Goal: Contribute content

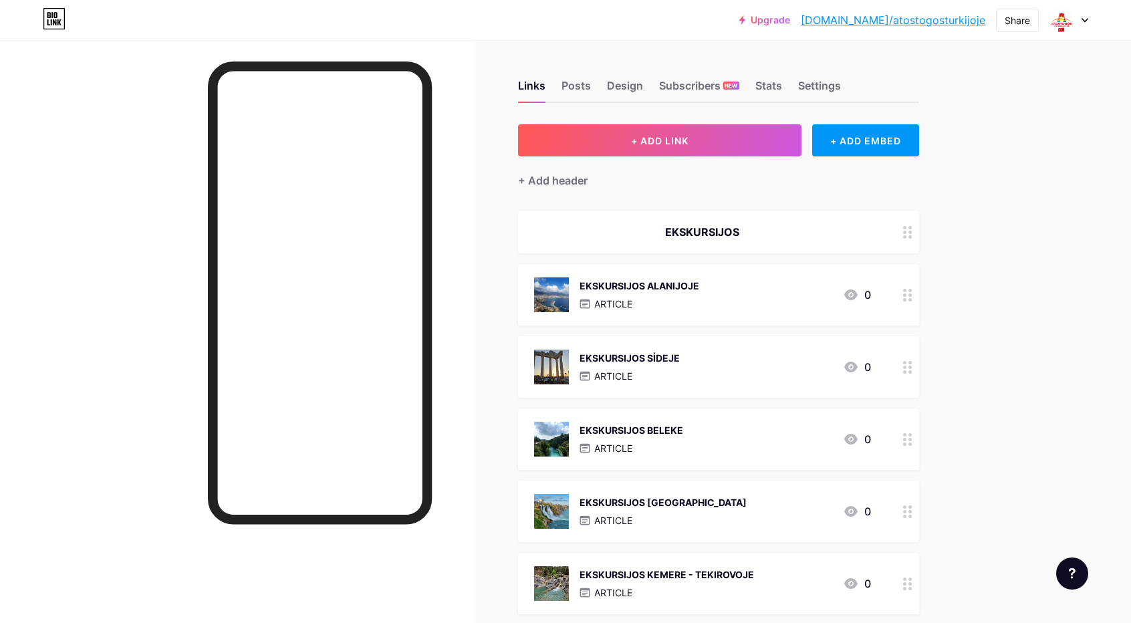
click at [652, 287] on div "EKSKURSIJOS ALANIJOJE" at bounding box center [639, 286] width 120 height 14
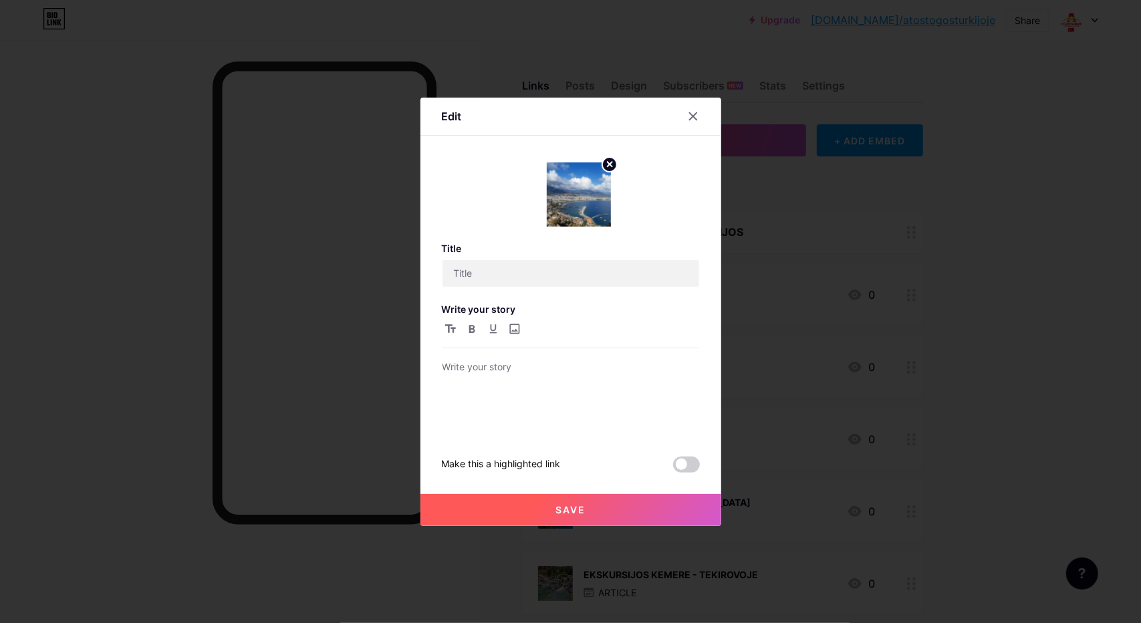
type input "EKSKURSIJOS ALANIJOJE"
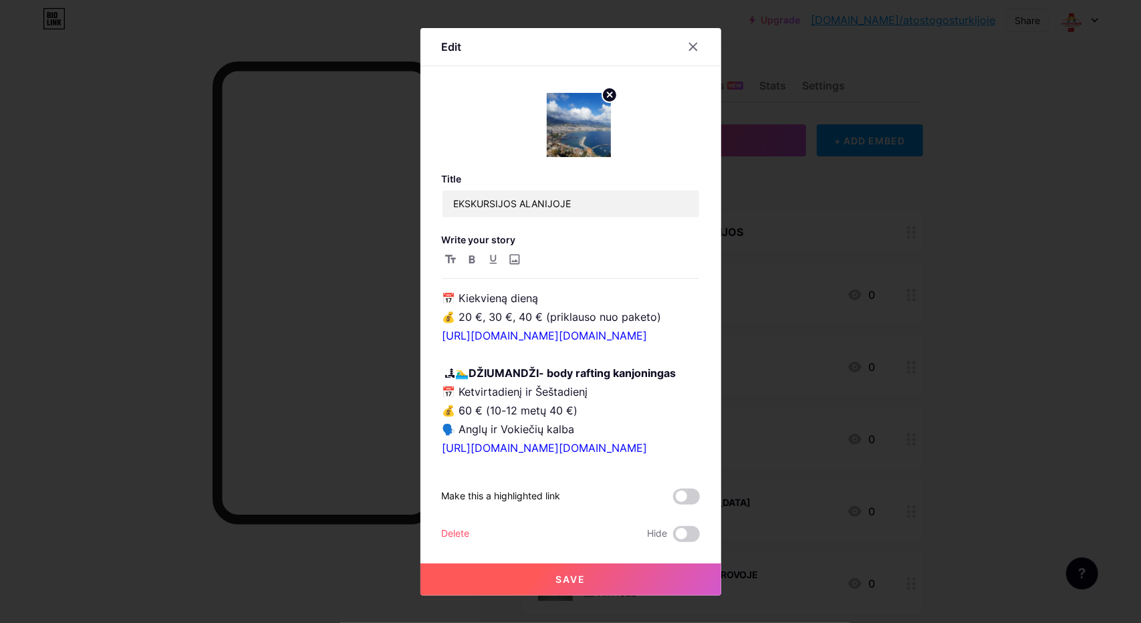
scroll to position [1403, 0]
click at [563, 260] on p "🎈 Kapadokija (2 dienos) 📅 Pirmadienis, ketvirtadienis, šeštadienis 💰 45 € (4–7 …" at bounding box center [570, 222] width 257 height 75
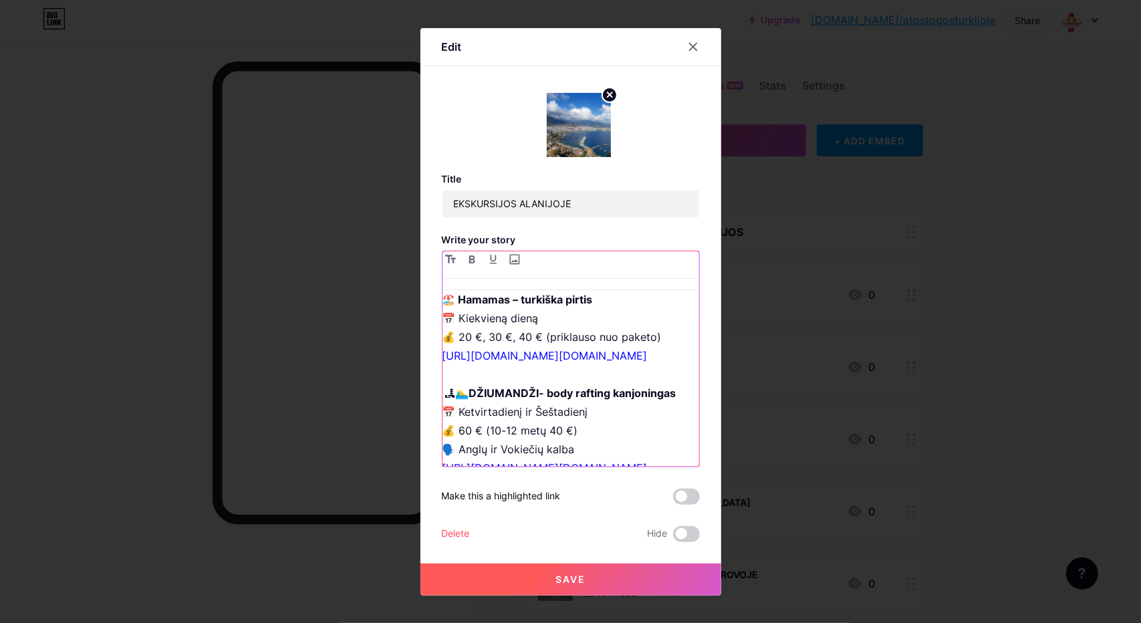
scroll to position [1453, 0]
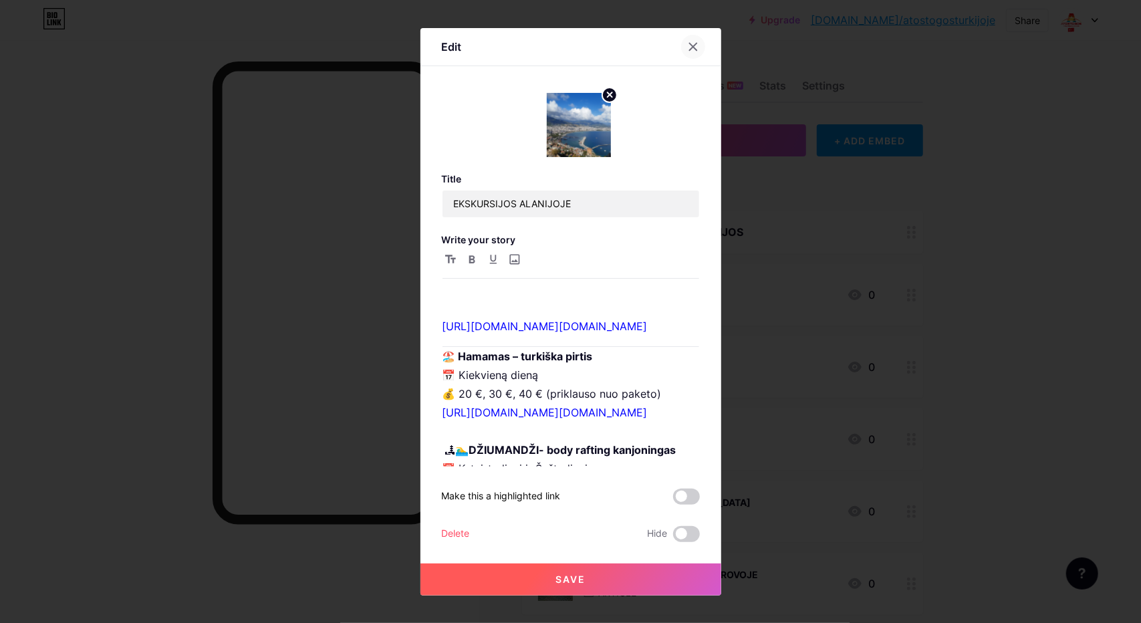
click at [689, 47] on icon at bounding box center [692, 46] width 7 height 7
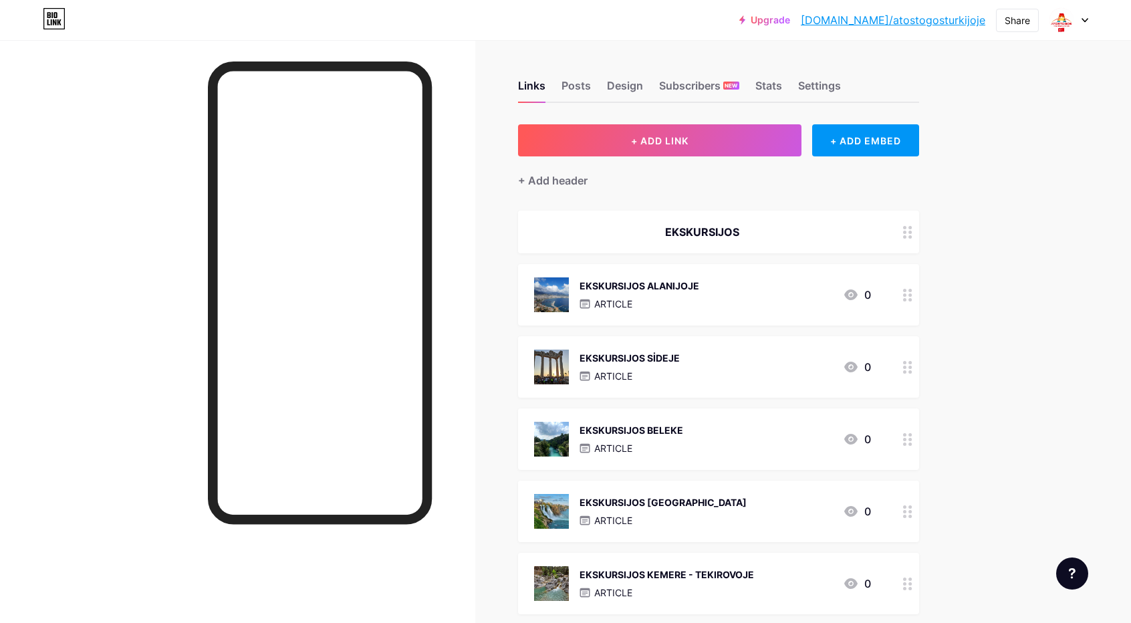
click at [622, 281] on div "EKSKURSIJOS ALANIJOJE" at bounding box center [639, 286] width 120 height 14
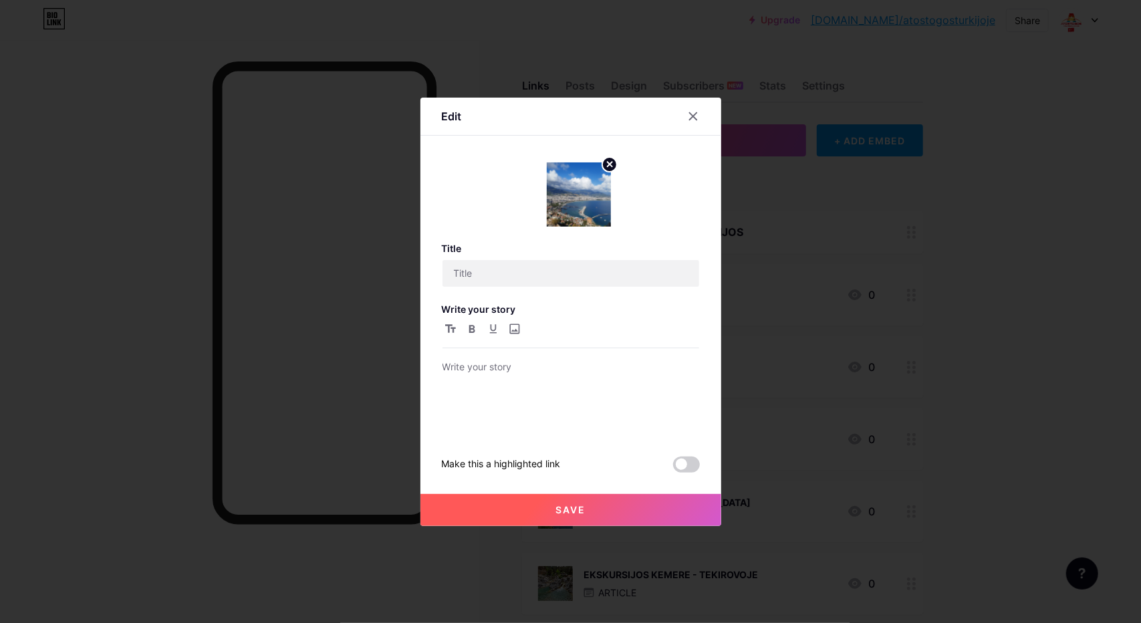
type input "EKSKURSIJOS ALANIJOJE"
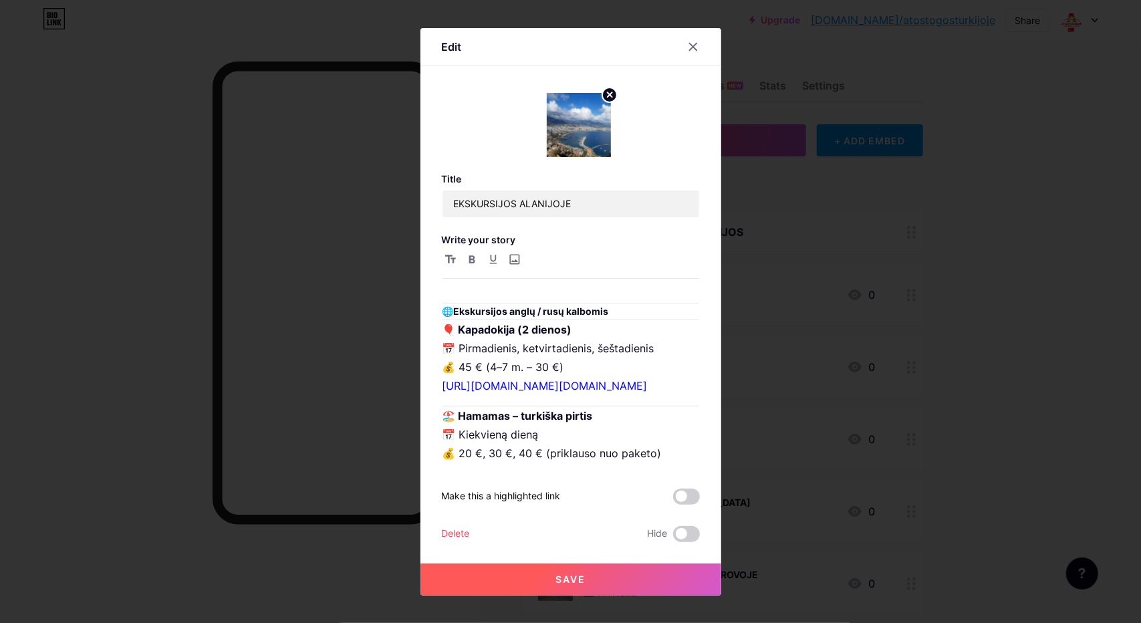
scroll to position [1403, 0]
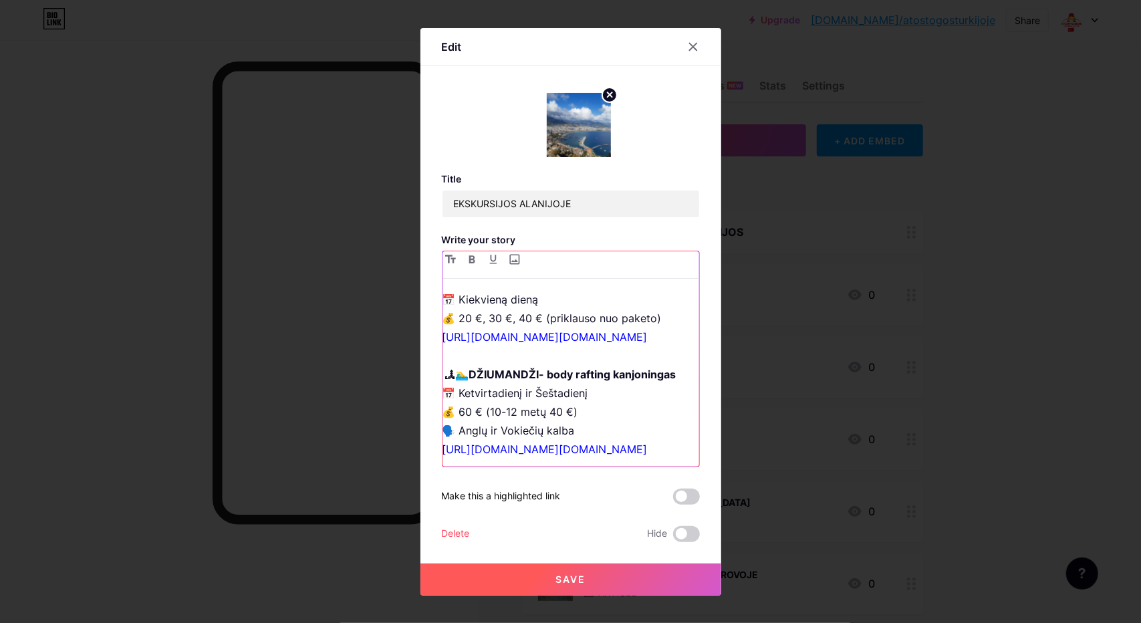
click at [571, 260] on p "🎈 Kapadokija (2 dienos) 📅 Pirmadienis, ketvirtadienis, šeštadienis 💰 45 € (4–7 …" at bounding box center [570, 222] width 257 height 75
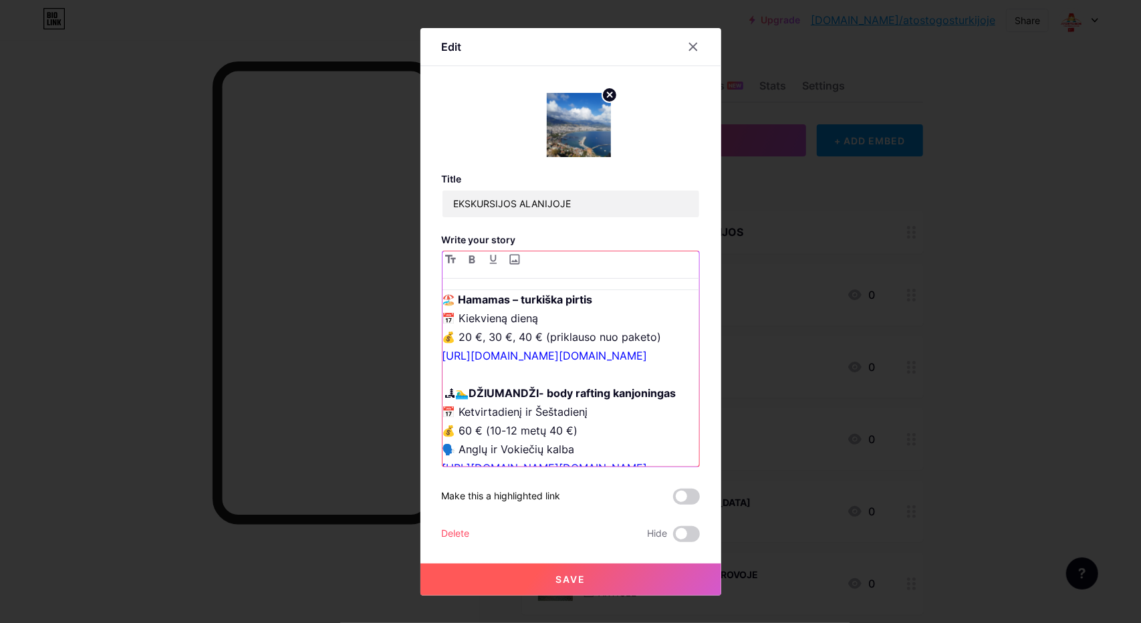
paste div
click at [442, 279] on p "🎈 Kapadokija (2 dienos) 📅 Pirmadienis, ketvirtadienis, šeštadienis 💰 45 € (4–7 …" at bounding box center [570, 232] width 257 height 94
drag, startPoint x: 484, startPoint y: 382, endPoint x: 552, endPoint y: 379, distance: 68.2
click at [552, 279] on p "🎈 Kapadokija (2 dienos) 📅 Pirmadienis, ketvirtadienis, šeštadienis 💰 45 € (4–7 …" at bounding box center [570, 232] width 257 height 94
copy p "–7 m. – 30 €)"
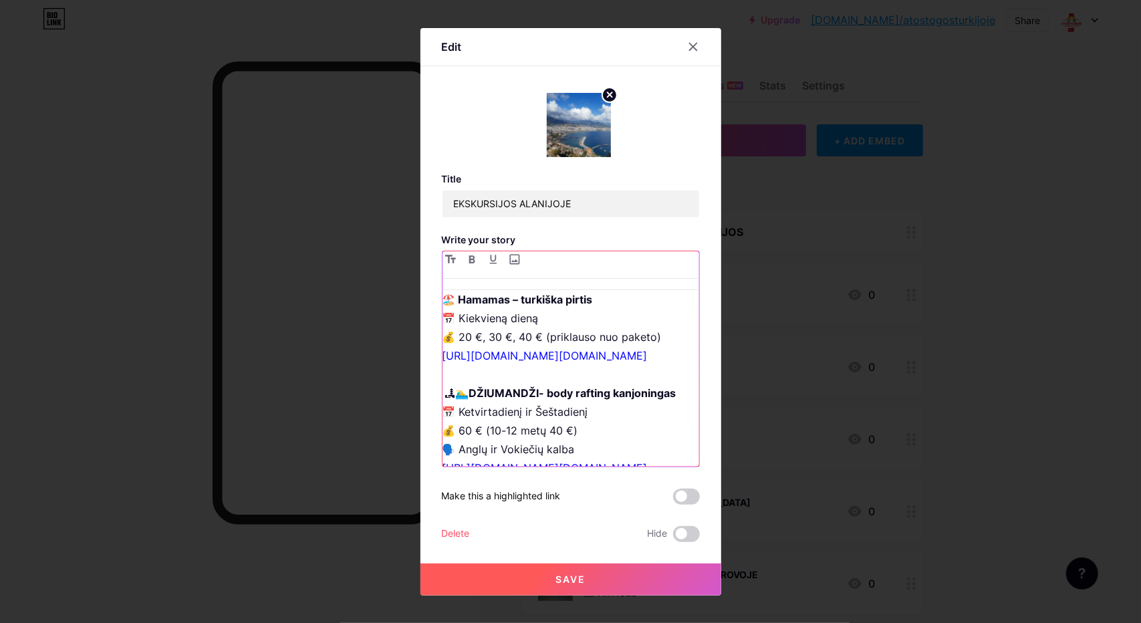
click at [480, 279] on p "🎈 Kapadokija (2 dienos) 📅 Pirmadienis, ketvirtadienis, šeštadienis 💰 45 € (4–7 …" at bounding box center [570, 232] width 257 height 94
click at [483, 279] on p "🎈 Kapadokija (2 dienos) 📅 Pirmadienis, ketvirtadienis, šeštadienis 💰 45 € (4–7 …" at bounding box center [570, 232] width 257 height 94
click at [558, 279] on p "🎈 Kapadokija (2 dienos) 📅 Pirmadienis, ketvirtadienis, šeštadienis 💰 45 € (4–7 …" at bounding box center [570, 232] width 257 height 94
click at [539, 279] on p "🎈 Kapadokija (2 dienos) 📅 Pirmadienis, ketvirtadienis, šeštadienis 💰 45 € (4–7 …" at bounding box center [570, 232] width 257 height 94
drag, startPoint x: 458, startPoint y: 398, endPoint x: 628, endPoint y: 400, distance: 170.4
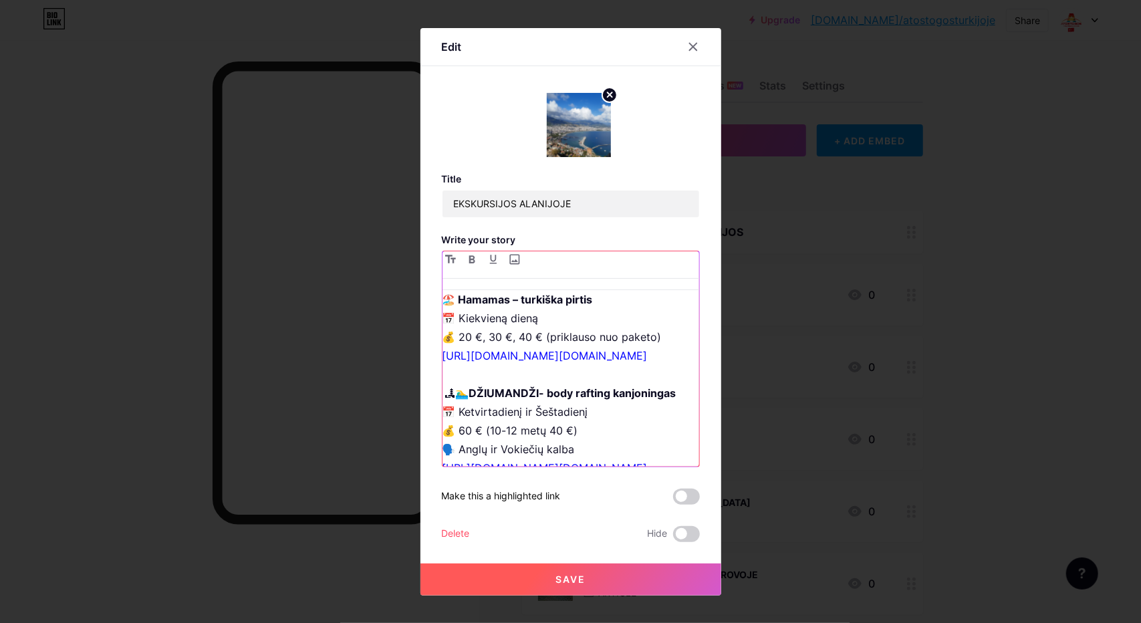
click at [628, 279] on p "🎈 Kapadokija (2 dienos) 📅 Pirmadienis, ketvirtadienis, šeštadienis 💰 45 € (4–7 …" at bounding box center [570, 232] width 257 height 94
click at [595, 279] on p "🎈 Kapadokija (2 dienos) 📅 Pirmadienis, ketvirtadienis, šeštadienis 💰 45 € (4–7 …" at bounding box center [570, 232] width 257 height 94
drag, startPoint x: 460, startPoint y: 398, endPoint x: 668, endPoint y: 400, distance: 208.5
click at [668, 279] on p "🎈 Kapadokija (2 dienos) 📅 Pirmadienis, ketvirtadienis, šeštadienis 💰 45 € (4–7 …" at bounding box center [570, 232] width 257 height 94
copy p "75€ (4–7 m. – 50 €) [GEOGRAPHIC_DATA]"
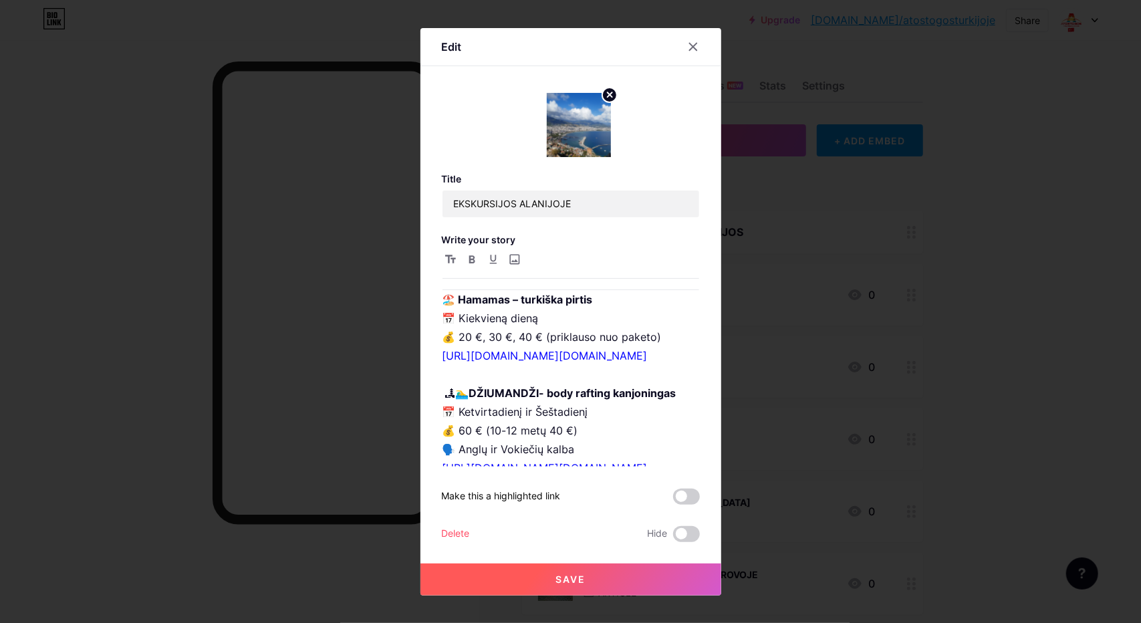
click at [574, 582] on span "Save" at bounding box center [570, 578] width 30 height 11
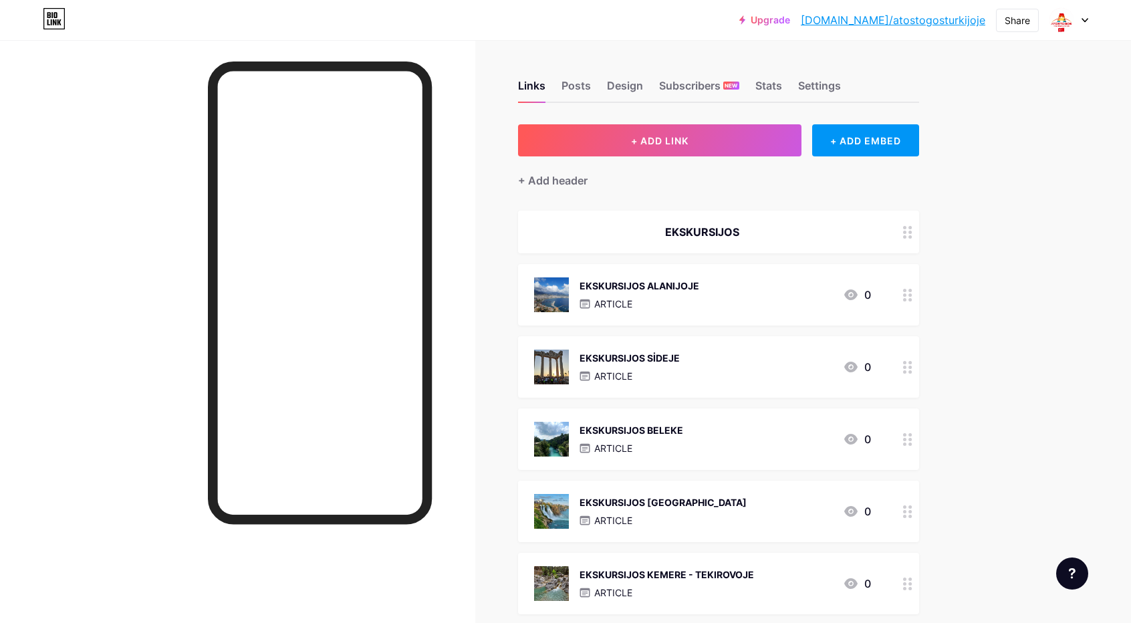
click at [643, 359] on div "EKSKURSIJOS SİDEJE" at bounding box center [629, 358] width 100 height 14
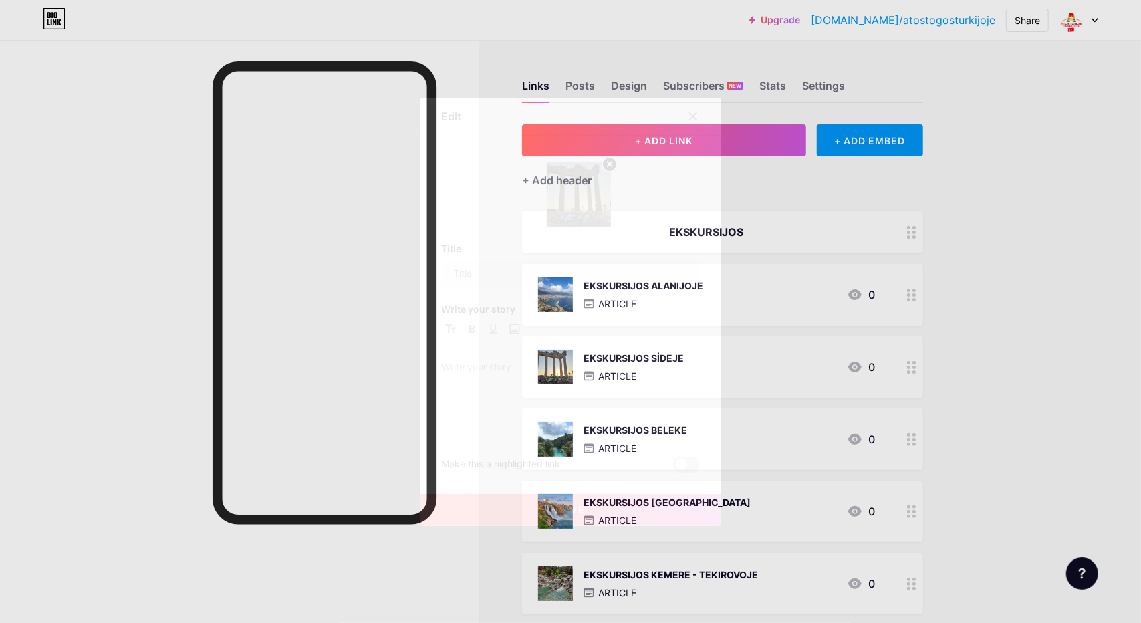
type input "EKSKURSIJOS SİDEJE"
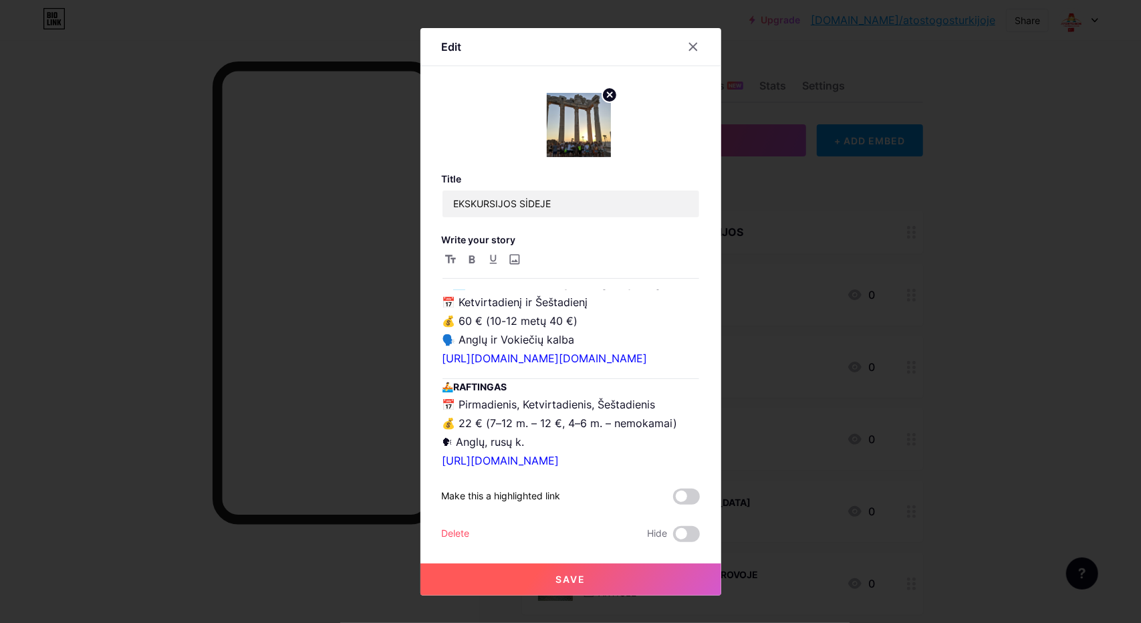
scroll to position [1069, 0]
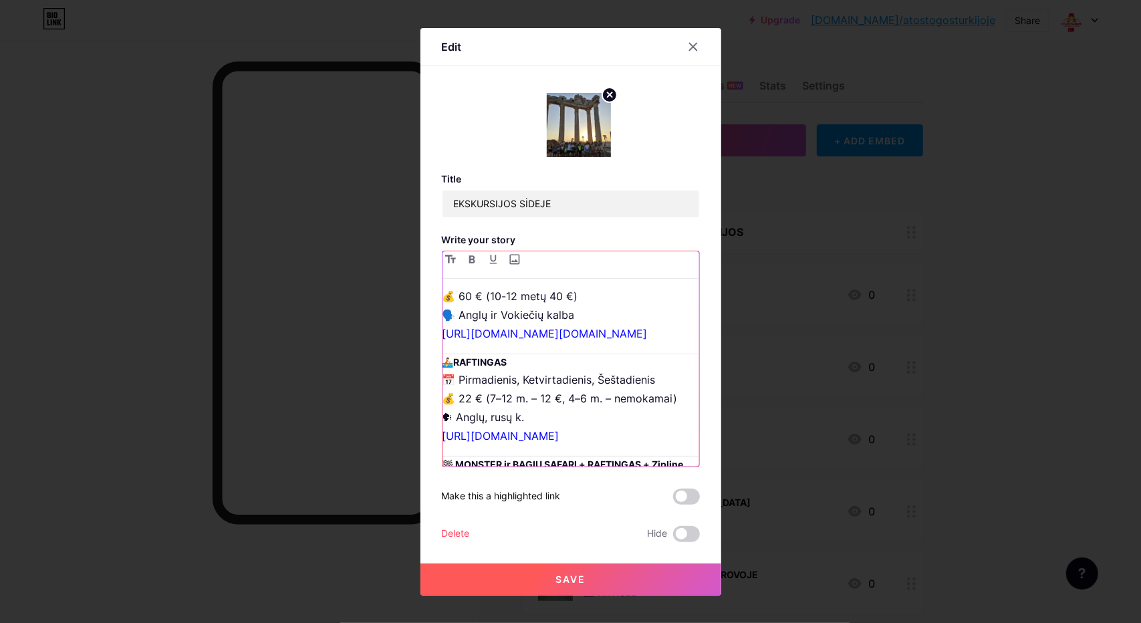
click at [565, 335] on p "📅 Pirmadienis, ketvirtadienis, šeštadienis 💰 45 € (4–7 m. – 30 €) 🗣 Anglų, rusų…" at bounding box center [570, 249] width 257 height 187
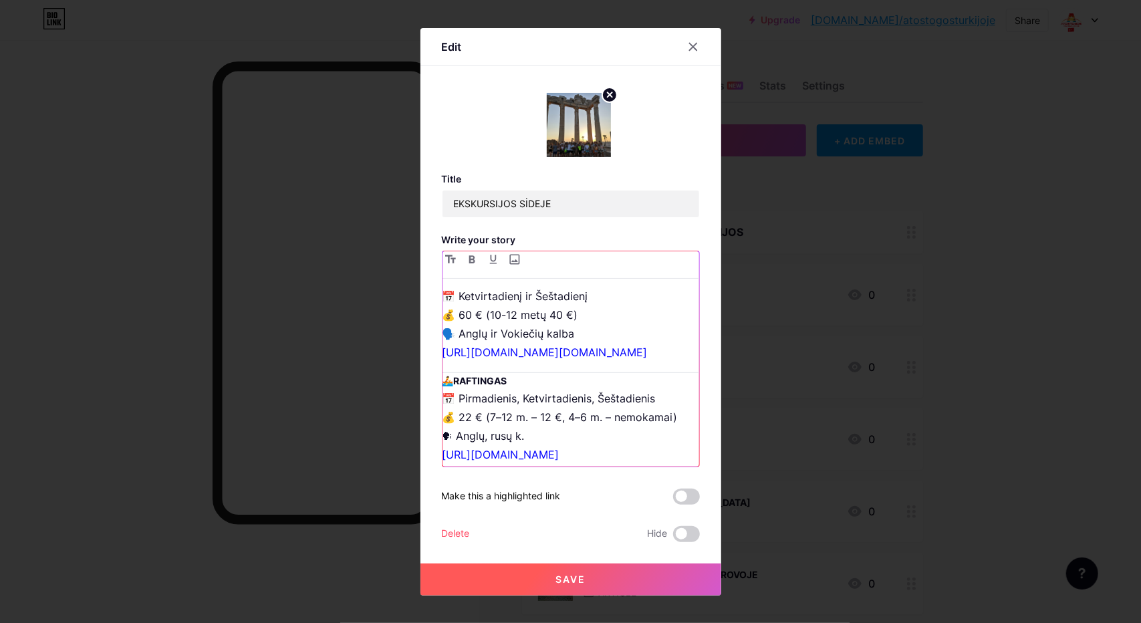
click at [460, 350] on p "📅 Pirmadienis, ketvirtadienis, šeštadienis 💰 45 € (4–7 m. – 30 €) 🗣 Anglų, rusų…" at bounding box center [570, 259] width 257 height 206
paste div
click at [442, 351] on p "📅 Pirmadienis, ketvirtadienis, šeštadienis 💰 45 € (4–7 m. – 30 €) 75€ (4–7 m. –…" at bounding box center [570, 259] width 257 height 206
click at [481, 351] on p "📅 Pirmadienis, ketvirtadienis, šeštadienis 💰 45 € (4–7 m. – 30 €) 75€ (4–7 m. –…" at bounding box center [570, 259] width 257 height 206
click at [483, 351] on p "📅 Pirmadienis, ketvirtadienis, šeštadienis 💰 45 € (4–7 m. – 30 €) 75€ (4–7 m. –…" at bounding box center [570, 259] width 257 height 206
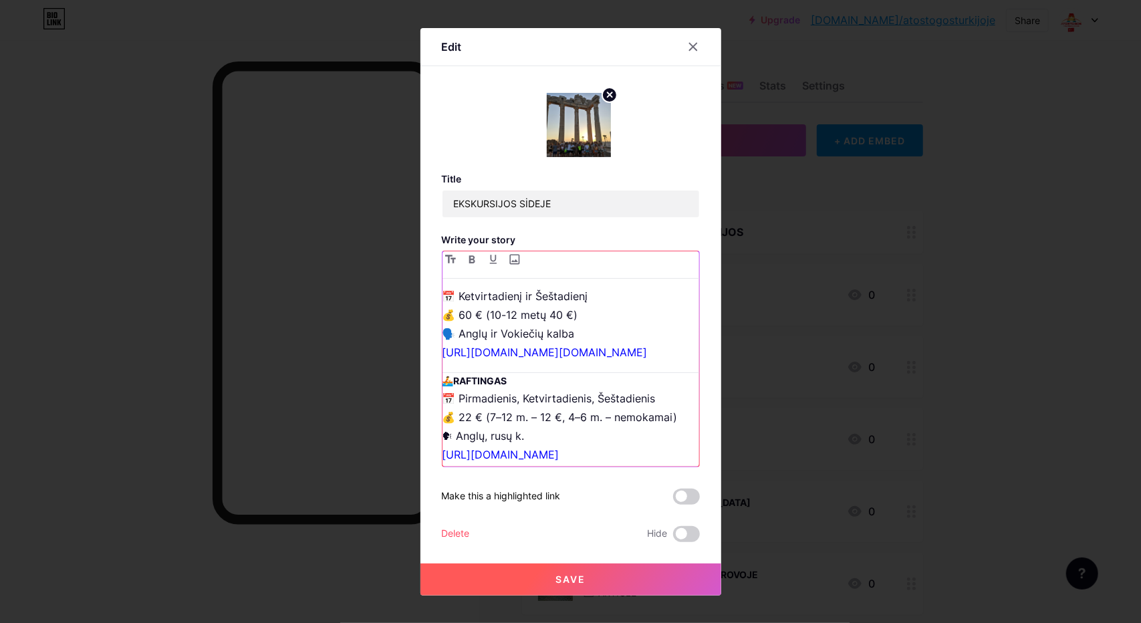
click at [468, 349] on p "📅 Pirmadienis, ketvirtadienis, šeštadienis 💰 45 € (4–7 m. – 30 €) 75€ (4–7 m. –…" at bounding box center [570, 259] width 257 height 206
click at [458, 351] on p "📅 Pirmadienis, ketvirtadienis, šeštadienis 💰 45 € (4–7 m. – 30 €) 75 € (4–7 m. …" at bounding box center [570, 259] width 257 height 206
click at [580, 330] on p "📅 Pirmadienis, ketvirtadienis, šeštadienis 💰 45 € (4–7 m. – 30 €) 75 € (4–7 m. …" at bounding box center [570, 259] width 257 height 206
click at [573, 580] on span "Save" at bounding box center [570, 578] width 30 height 11
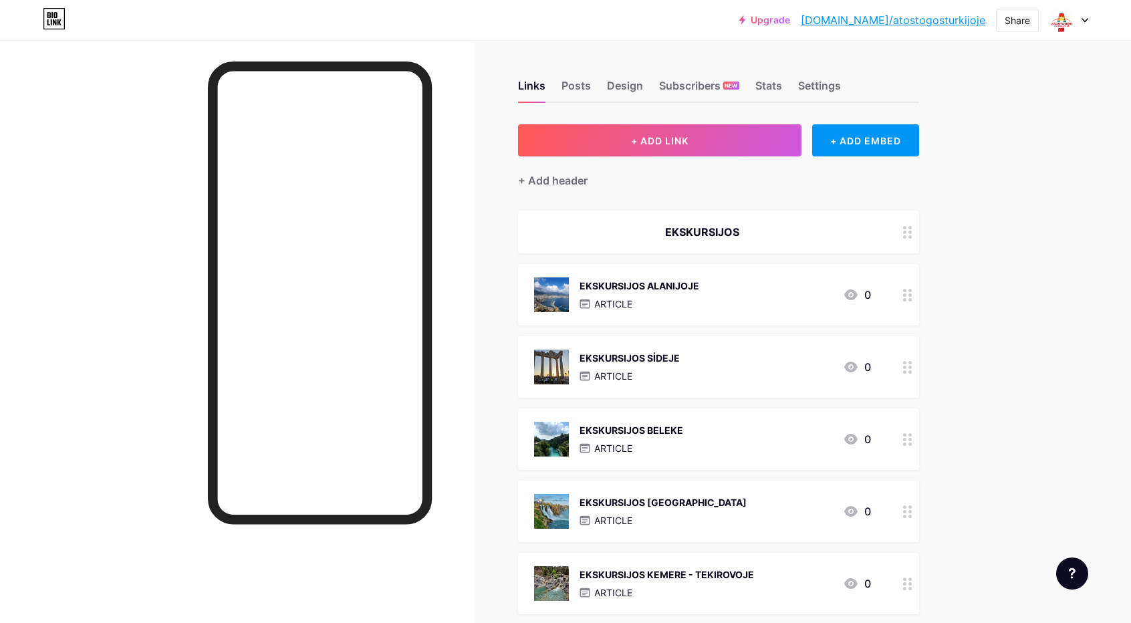
click at [613, 430] on div "EKSKURSIJOS BELEKE" at bounding box center [631, 430] width 104 height 14
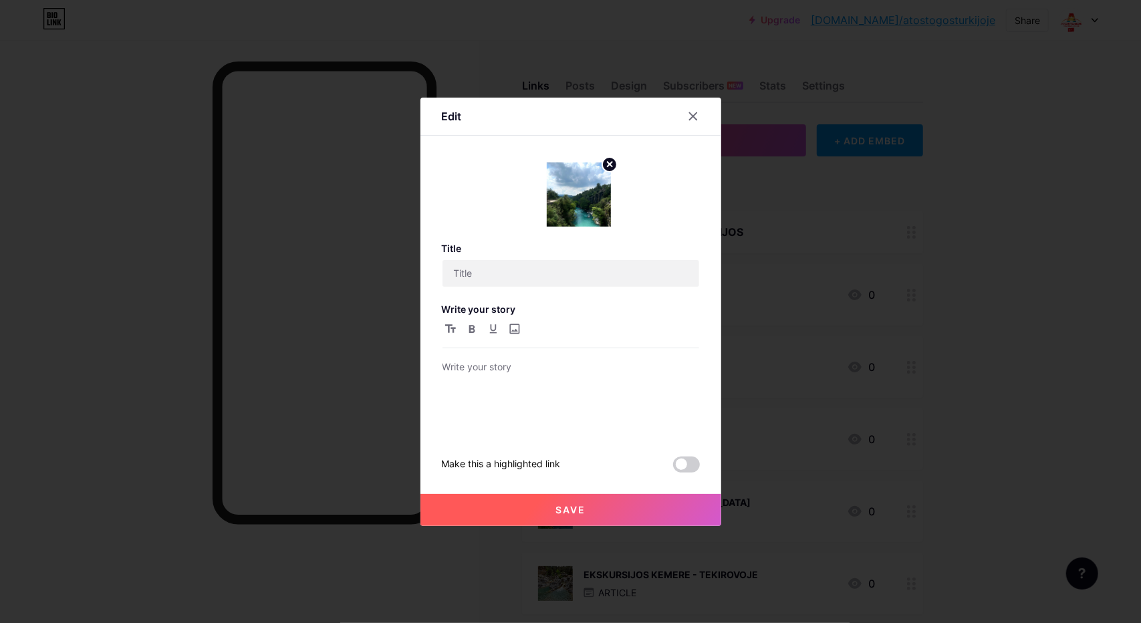
type input "EKSKURSIJOS BELEKE"
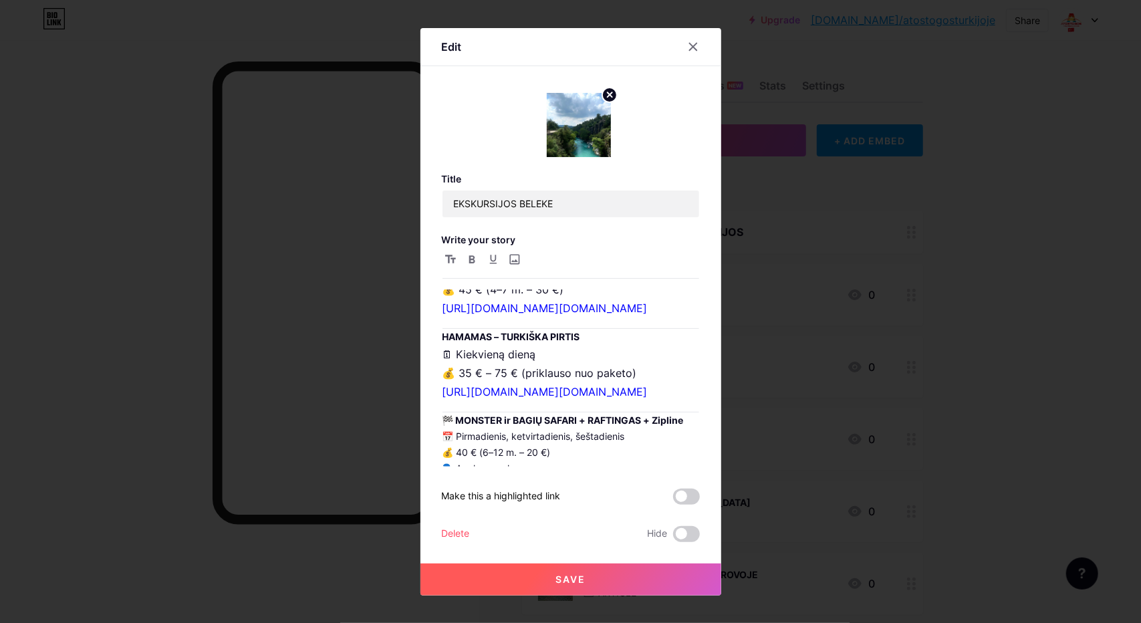
scroll to position [735, 0]
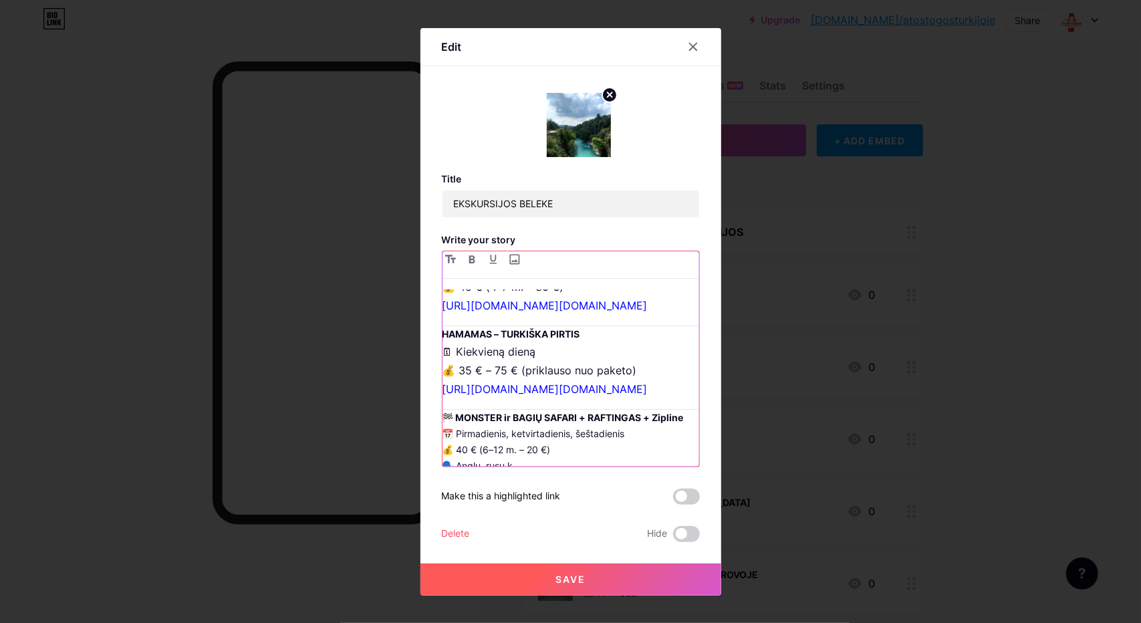
click at [569, 315] on p "🗓 Pirmadienis, ketvirtadienis ir šeštadienis 💰 45 € (4–7 m. – 30 €) [URL][DOMAI…" at bounding box center [570, 287] width 257 height 56
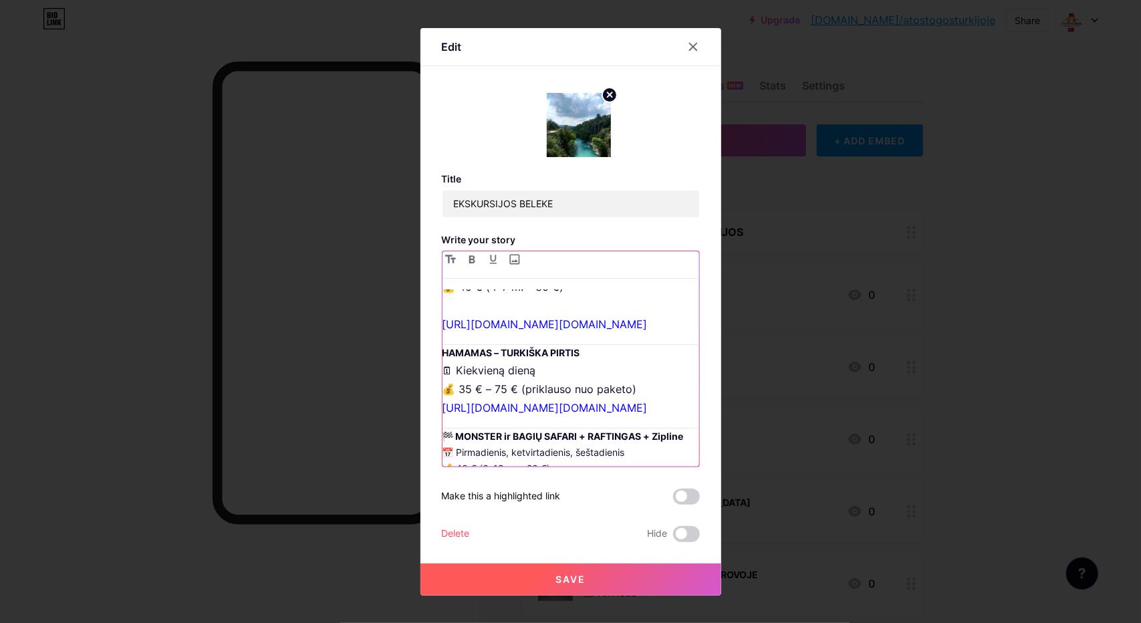
click at [457, 333] on p "🗓 Pirmadienis, ketvirtadienis ir šeštadienis 💰 45 € (4–7 m. – 30 €) [URL][DOMAI…" at bounding box center [570, 296] width 257 height 75
click at [458, 333] on p "🗓 Pirmadienis, ketvirtadienis ir šeštadienis 💰 45 € (4–7 m. – 30 €) [URL][DOMAI…" at bounding box center [570, 296] width 257 height 75
drag, startPoint x: 458, startPoint y: 411, endPoint x: 447, endPoint y: 411, distance: 10.7
click at [447, 333] on p "🗓 Pirmadienis, ketvirtadienis ir šeštadienis 💰 45 € (4–7 m. – 30 €) [URL][DOMAI…" at bounding box center [570, 296] width 257 height 75
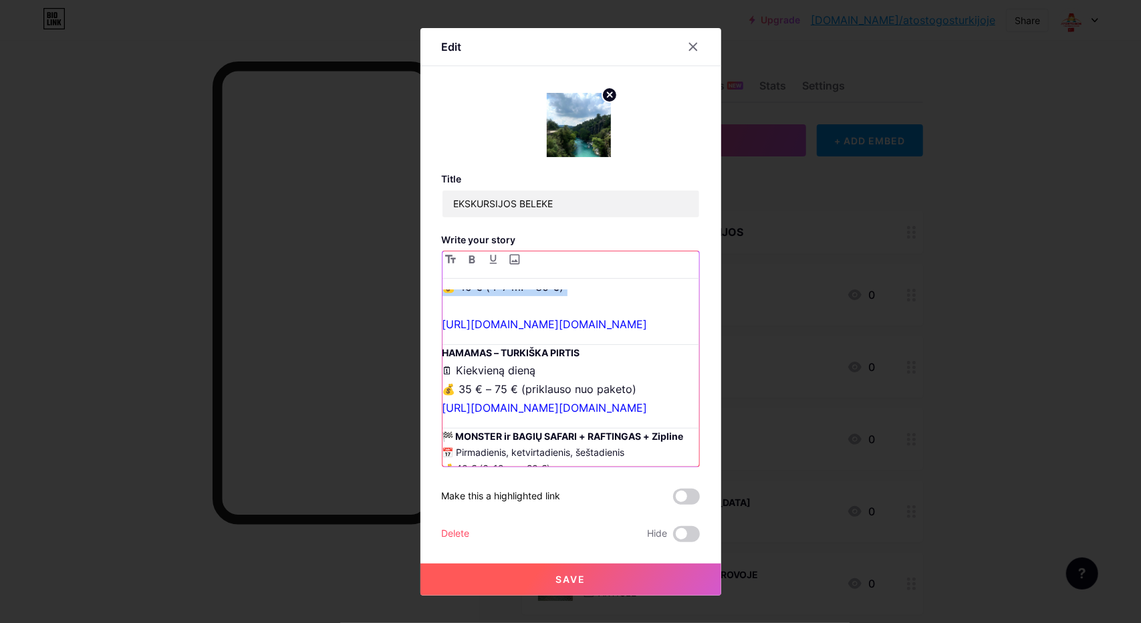
click at [448, 333] on p "🗓 Pirmadienis, ketvirtadienis ir šeštadienis 💰 45 € (4–7 m. – 30 €) [URL][DOMAI…" at bounding box center [570, 296] width 257 height 75
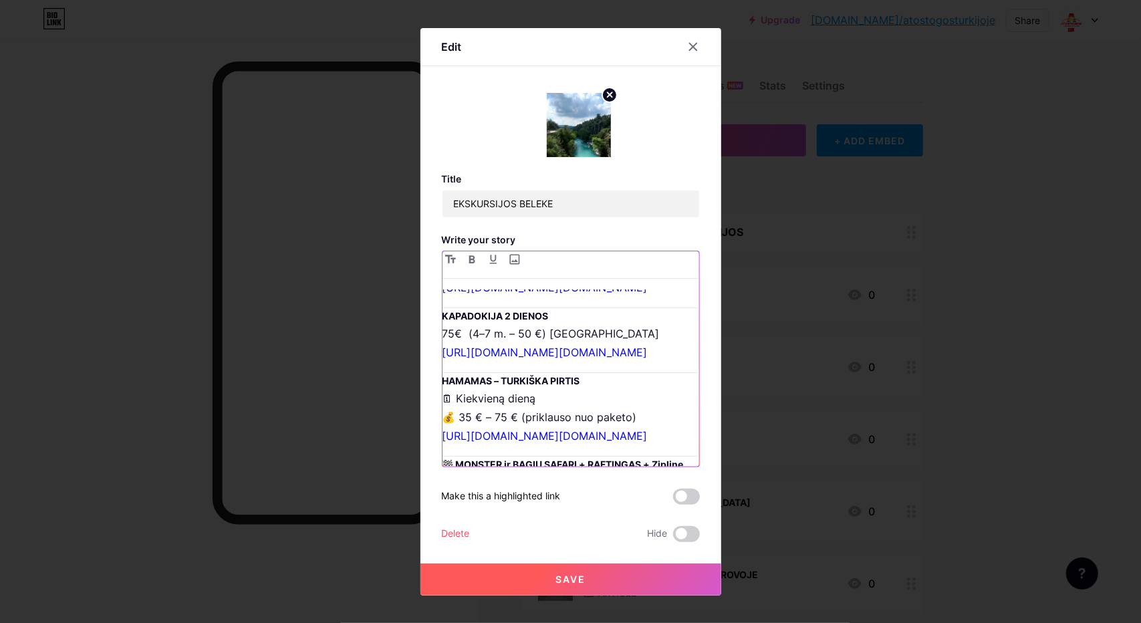
scroll to position [668, 0]
click at [698, 44] on div at bounding box center [693, 47] width 24 height 24
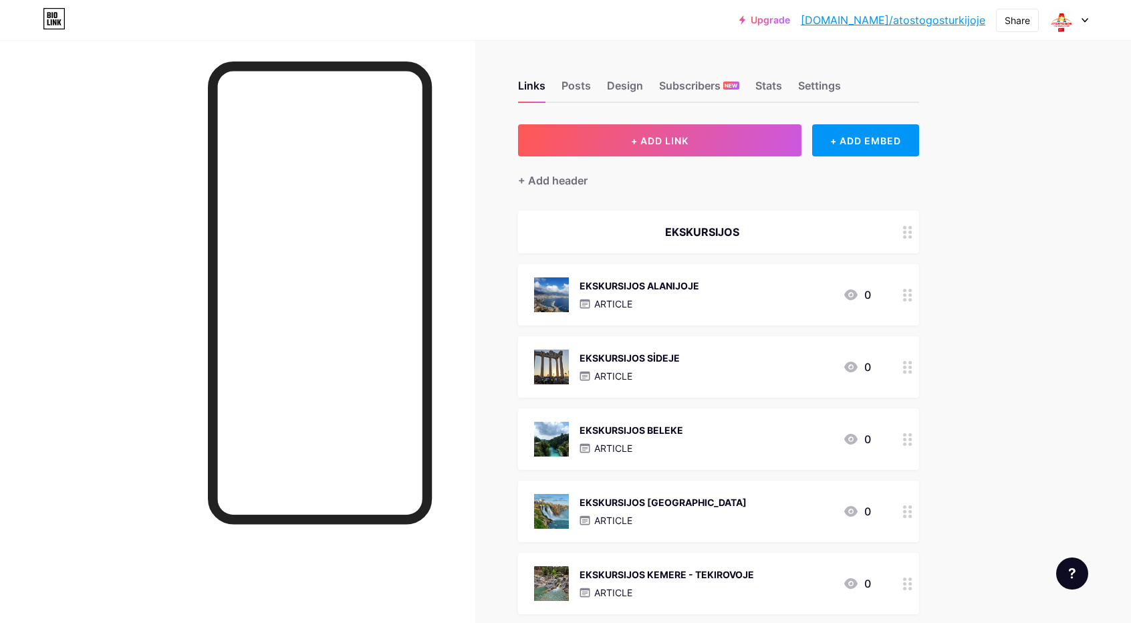
click at [627, 357] on div "EKSKURSIJOS SİDEJE" at bounding box center [629, 358] width 100 height 14
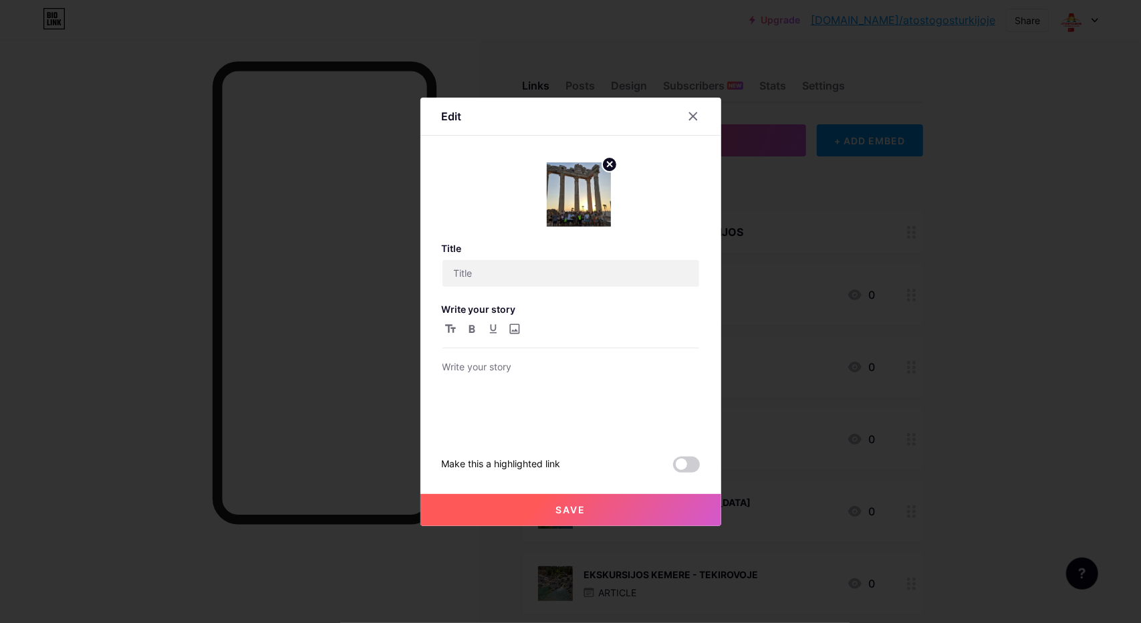
type input "EKSKURSIJOS SİDEJE"
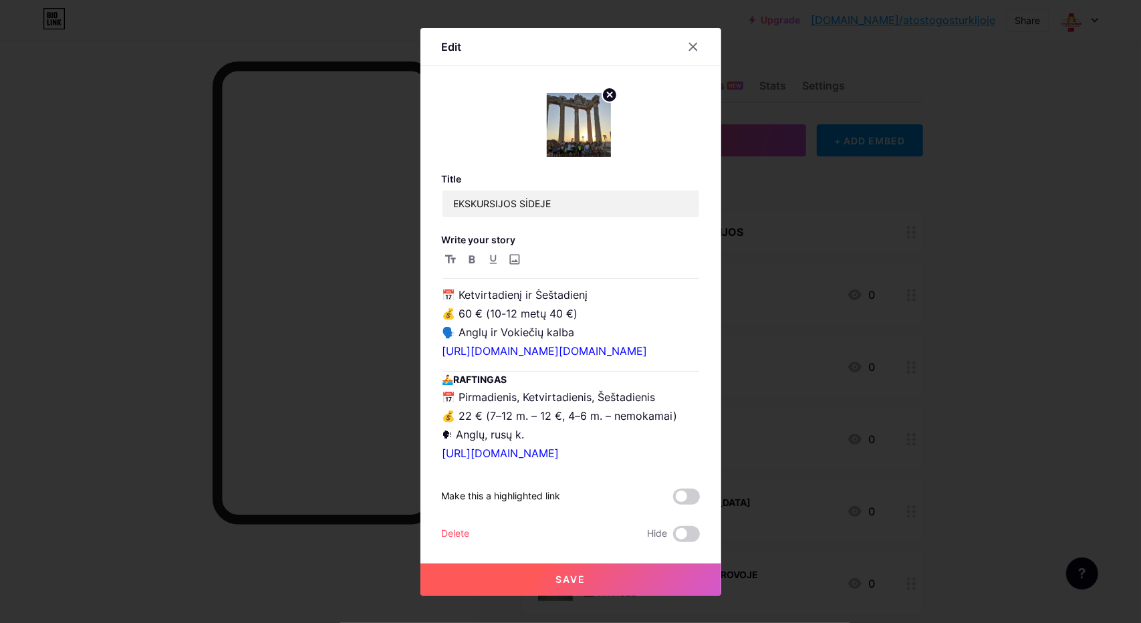
scroll to position [1069, 0]
drag, startPoint x: 438, startPoint y: 349, endPoint x: 516, endPoint y: 366, distance: 79.3
click at [516, 361] on p "📅 Pirmadienis, ketvirtadienis, šeštadienis 💰 45 € (4–7 m. – 30 €) 75 € (4–7 m. …" at bounding box center [570, 259] width 257 height 206
copy p "75 € (4–7 m. – 50 €) DELUX CAVE HOTEL 🗣 Anglų, rusų k."
click at [445, 336] on p "📅 Pirmadienis, ketvirtadienis, šeštadienis 💰 45 € (4–7 m. – 30 €) 75 € (4–7 m. …" at bounding box center [570, 259] width 257 height 206
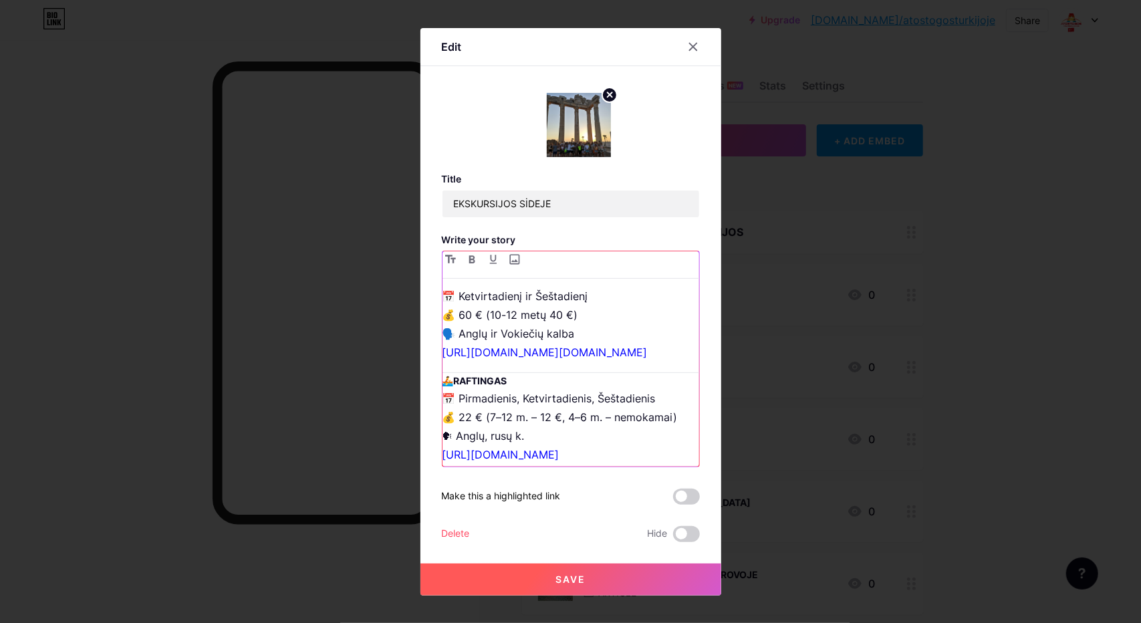
click at [442, 335] on p "📅 Pirmadienis, ketvirtadienis, šeštadienis 💰 45 € (4–7 m. – 30 €) 75 € (4–7 m. …" at bounding box center [570, 259] width 257 height 206
copy p "💰"
click at [442, 351] on p "📅 Pirmadienis, ketvirtadienis, šeštadienis 💰 45 € (4–7 m. – 30 €) 75 € (4–7 m. …" at bounding box center [570, 259] width 257 height 206
paste div
drag, startPoint x: 441, startPoint y: 345, endPoint x: 528, endPoint y: 370, distance: 90.1
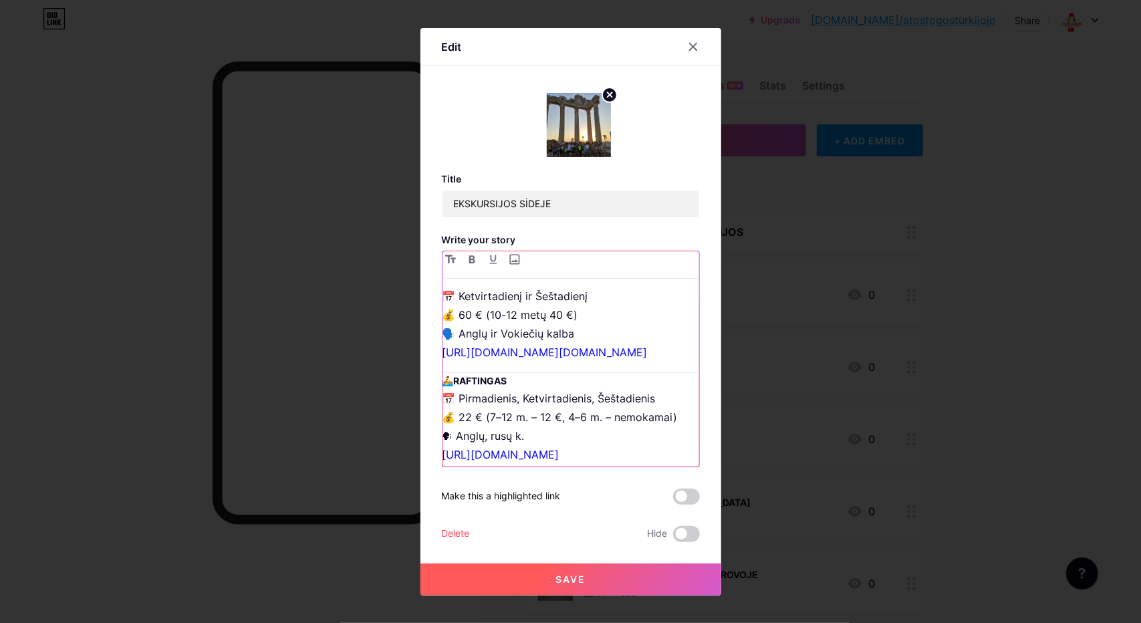
click at [528, 361] on p "📅 Pirmadienis, ketvirtadienis, šeštadienis 💰 45 € (4–7 m. – 30 €) 💰 75 € (4–7 m…" at bounding box center [570, 259] width 257 height 206
copy p "💰 75 € (4–7 m. – 50 €) DELUX CAVE HOTEL 🗣 Anglų, rusų k."
click at [605, 575] on button "Save" at bounding box center [570, 579] width 301 height 32
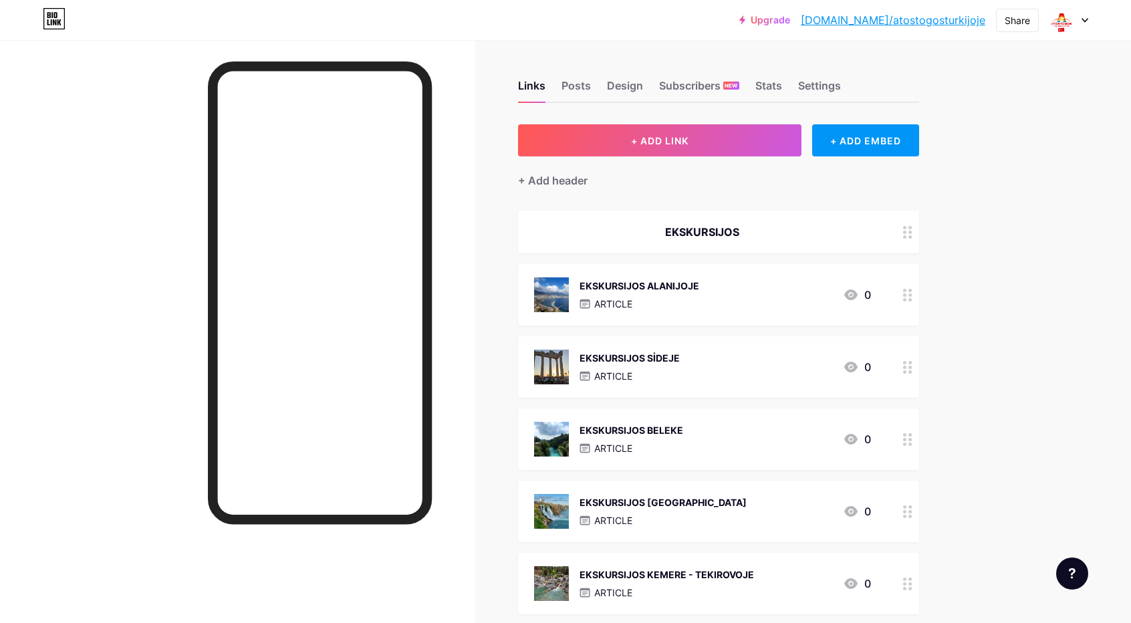
click at [652, 432] on div "EKSKURSIJOS BELEKE" at bounding box center [631, 430] width 104 height 14
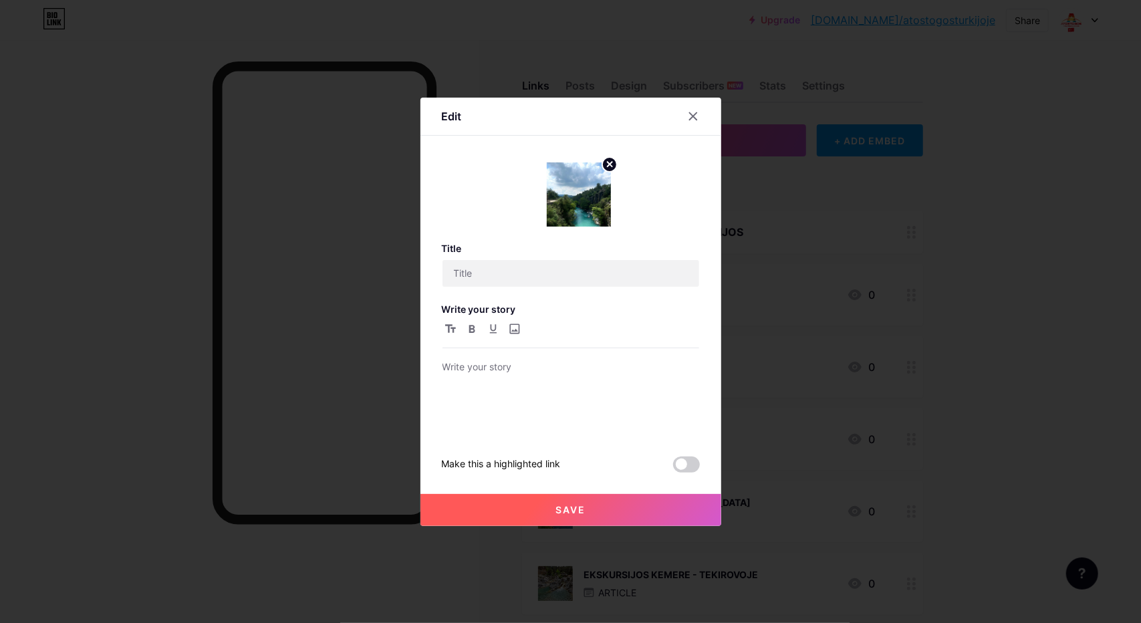
type input "EKSKURSIJOS BELEKE"
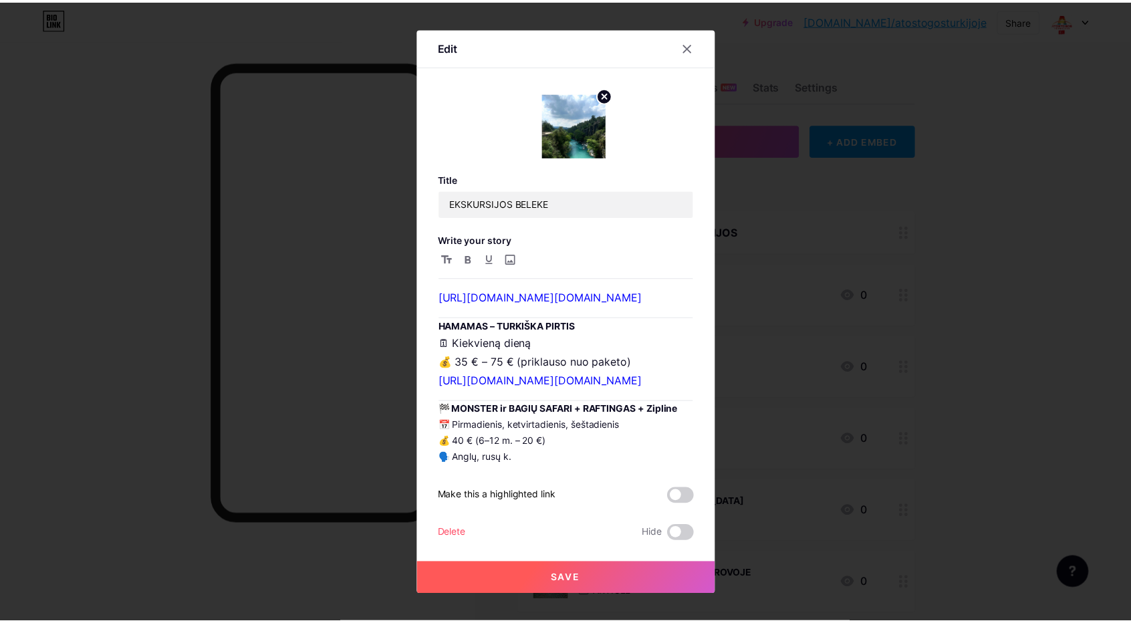
scroll to position [735, 0]
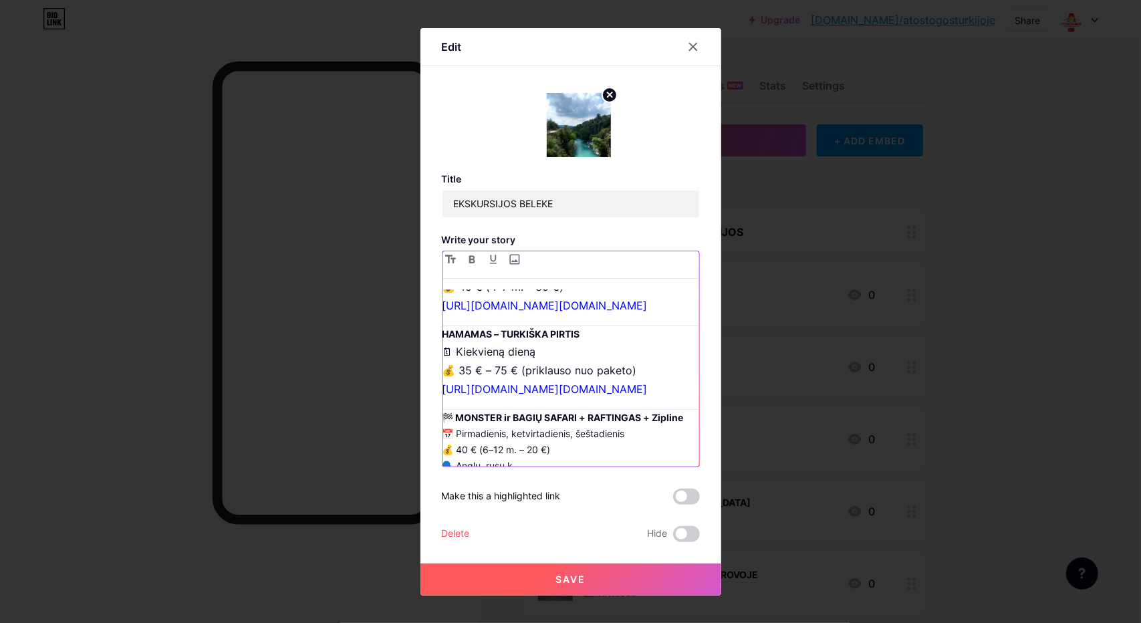
click at [564, 315] on p "🗓 Pirmadienis, ketvirtadienis ir šeštadienis 💰 45 € (4–7 m. – 30 €) [URL][DOMAI…" at bounding box center [570, 287] width 257 height 56
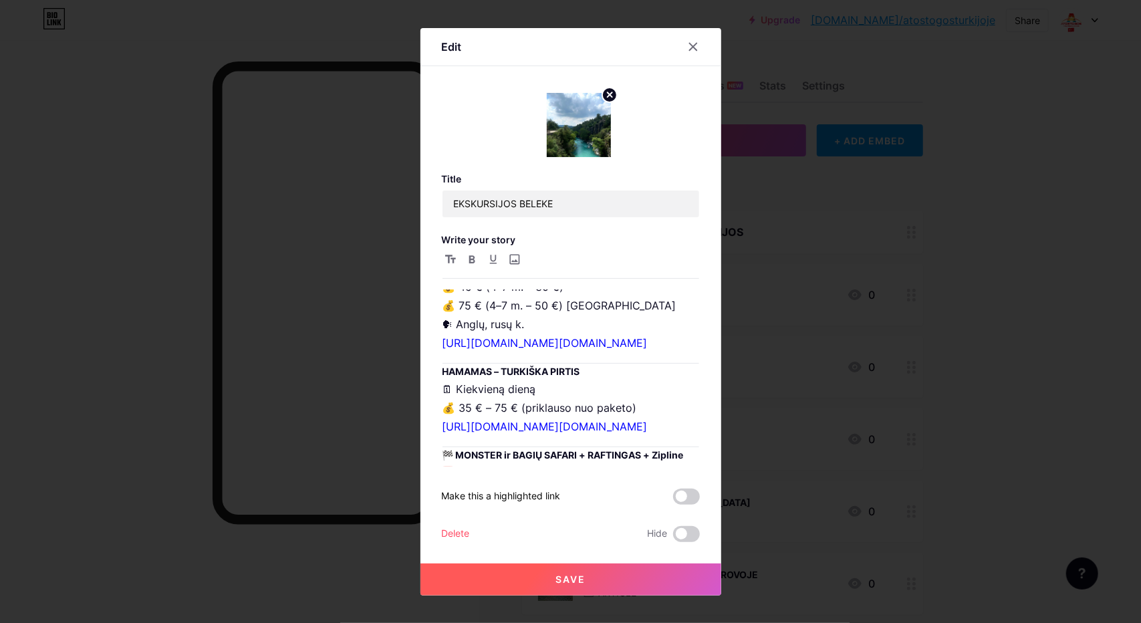
click at [569, 574] on span "Save" at bounding box center [570, 578] width 30 height 11
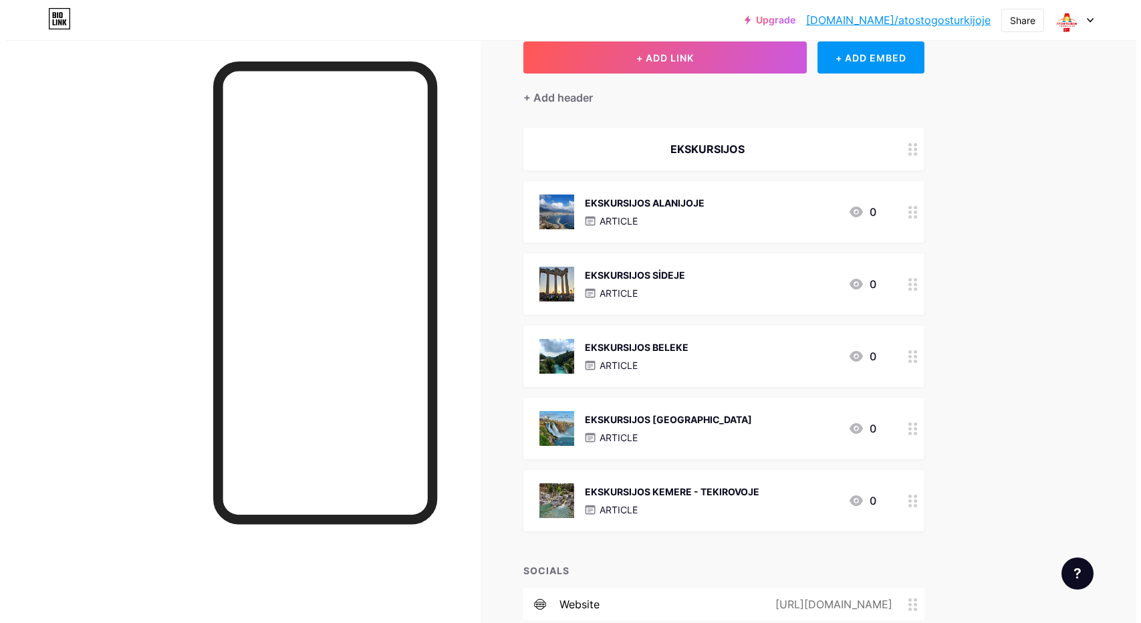
scroll to position [134, 0]
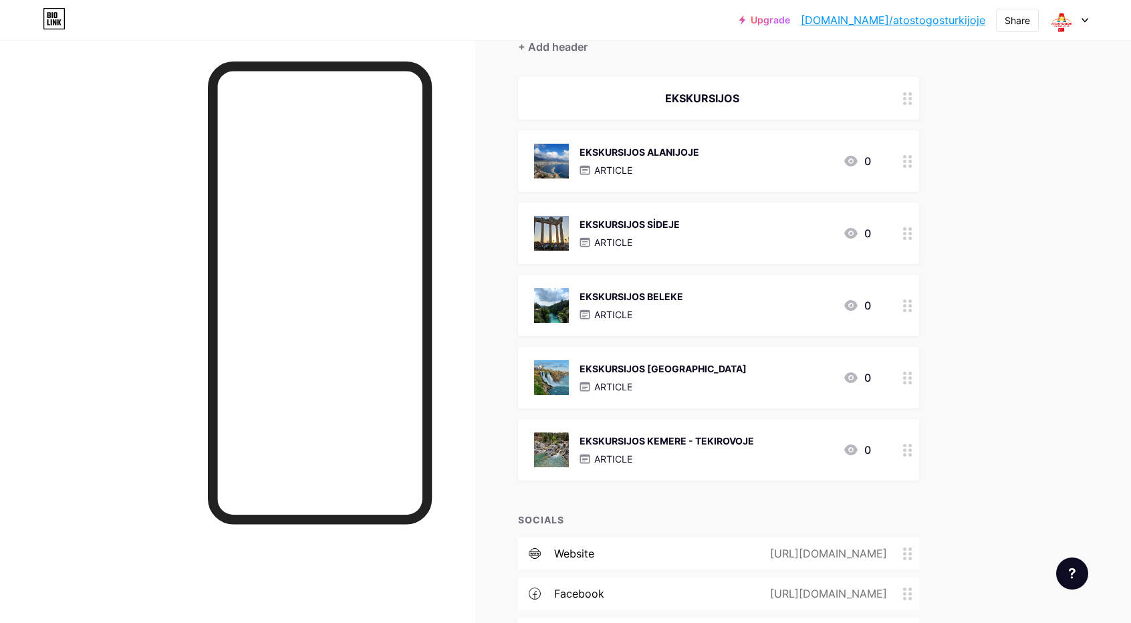
click at [657, 372] on div "EKSKURSIJOS [GEOGRAPHIC_DATA]" at bounding box center [662, 368] width 167 height 14
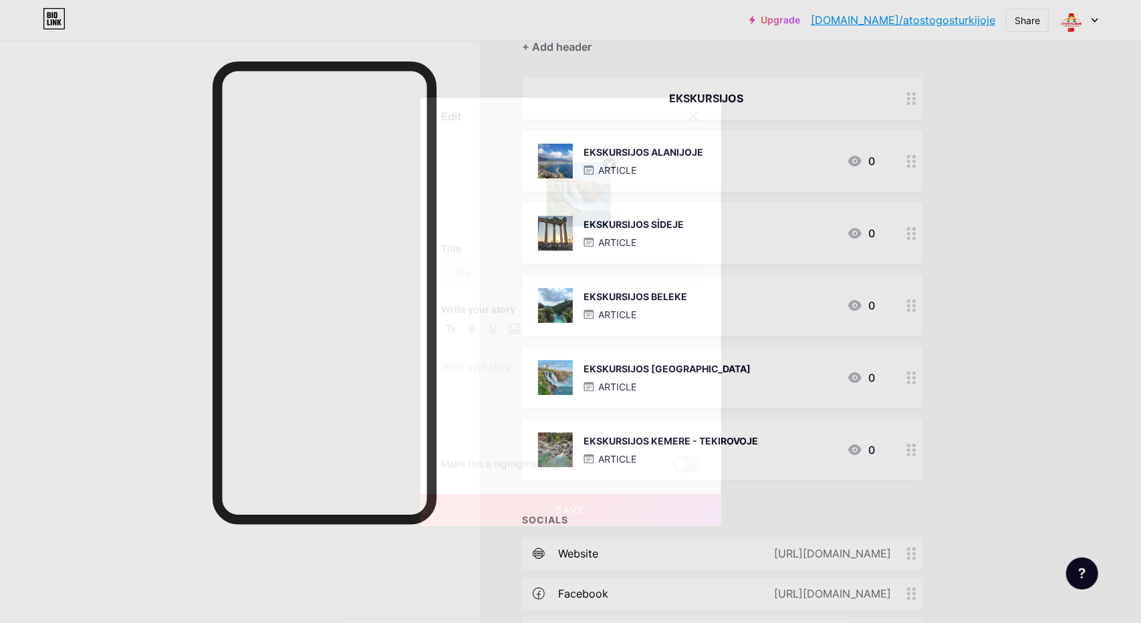
type input "EKSKURSIJOS [GEOGRAPHIC_DATA]"
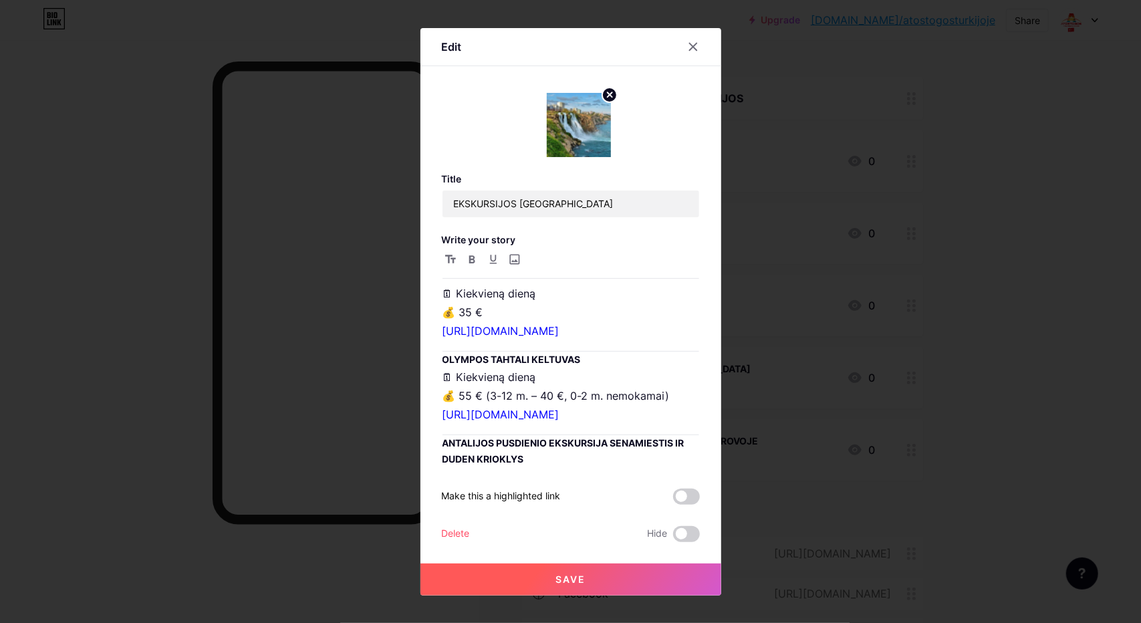
scroll to position [1403, 0]
click at [559, 170] on p "🗓 Pirmadienis, ketvirtadienis ir šeštadienis 💰 45 € (4–7 m. – 30 €) [URL][DOMAI…" at bounding box center [570, 142] width 257 height 56
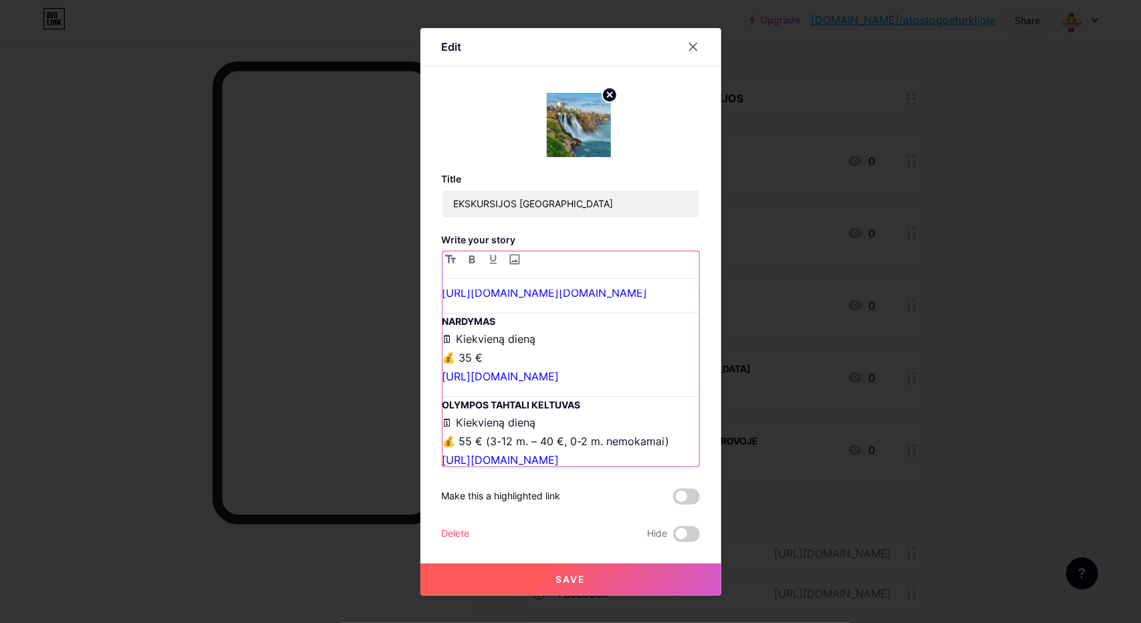
click at [442, 218] on p "🗣 Anglų, rusų k. [URL][DOMAIN_NAME][DOMAIN_NAME]" at bounding box center [570, 199] width 257 height 37
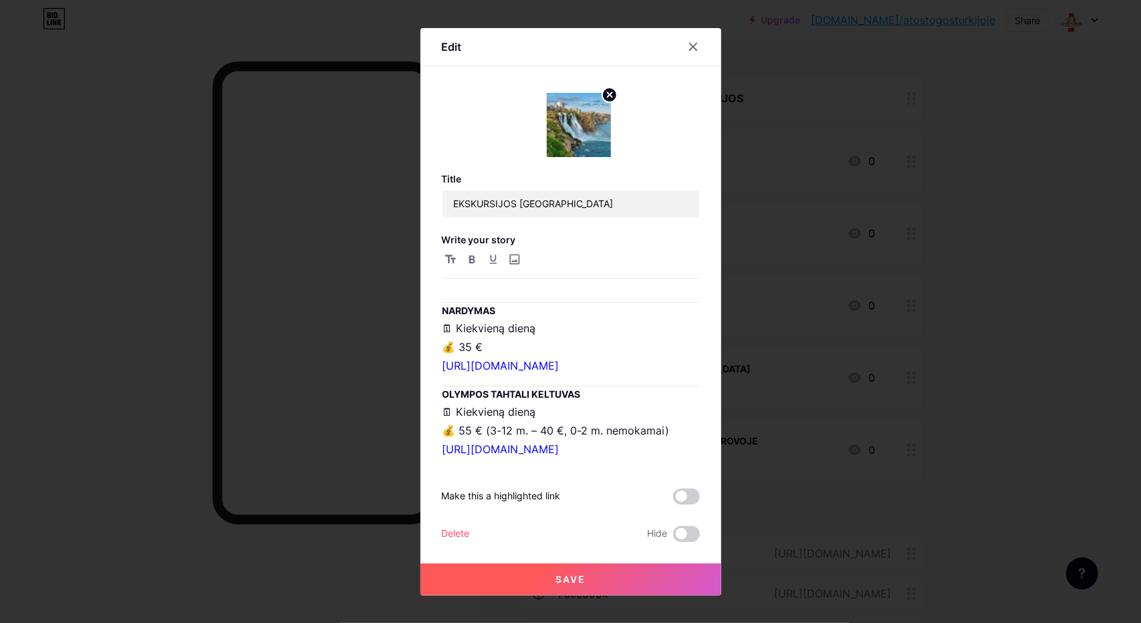
click at [570, 577] on span "Save" at bounding box center [570, 578] width 30 height 11
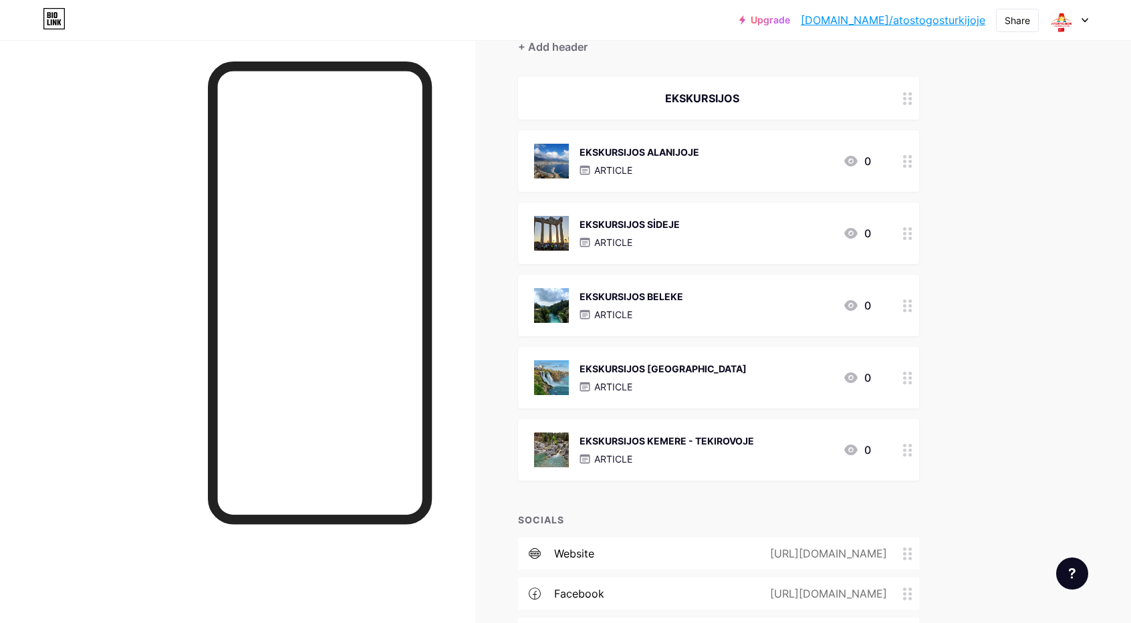
click at [632, 438] on div "EKSKURSIJOS KEMERE - TEKIROVOJE" at bounding box center [666, 441] width 174 height 14
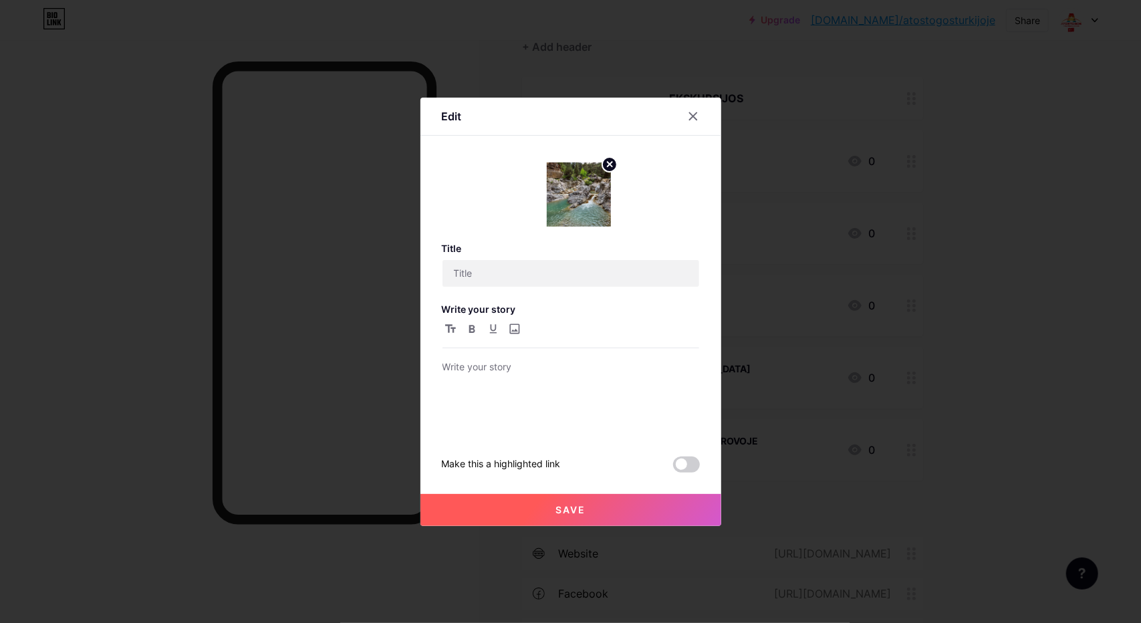
type input "EKSKURSIJOS KEMERE - TEKIROVOJE"
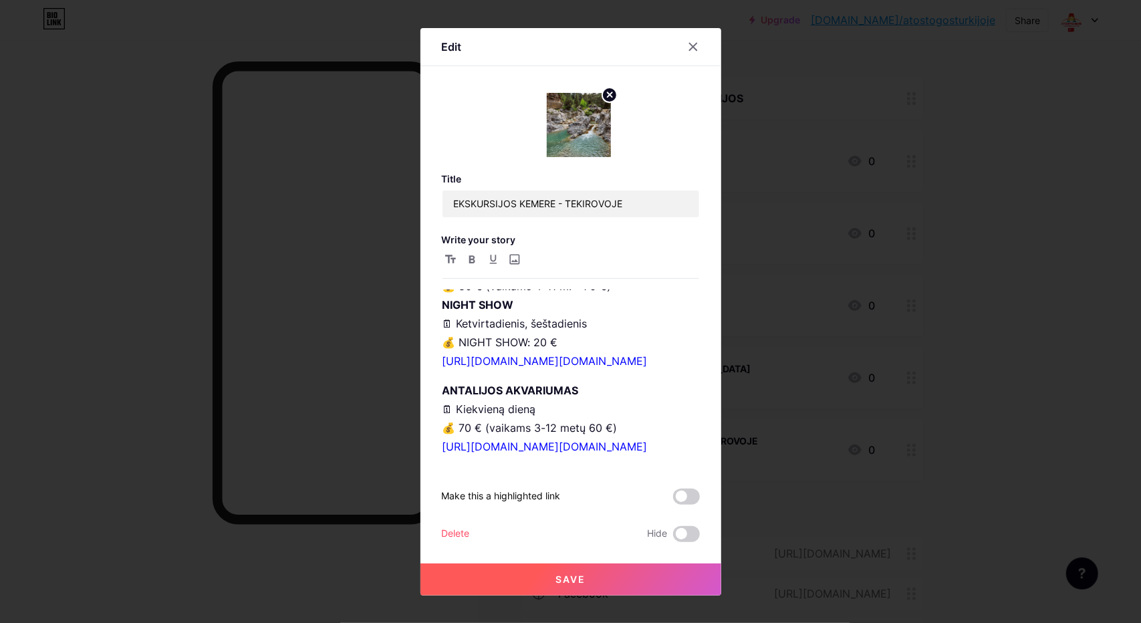
scroll to position [2200, 0]
click at [567, 229] on p "KAPADOKIJA 2 DIENOS 🗓 Pirmadienis, ketvirtadienis, šeštadienis 💰 45 € (4–7 m. –…" at bounding box center [570, 182] width 257 height 94
click at [446, 229] on p "KAPADOKIJA 2 DIENOS 🗓 Pirmadienis, ketvirtadienis, šeštadienis 💰 45 € (4–7 m. –…" at bounding box center [570, 172] width 257 height 112
drag, startPoint x: 520, startPoint y: 392, endPoint x: 434, endPoint y: 387, distance: 86.3
click at [434, 387] on div "Edit Title EKSKURSIJOS KEMERE - TEKIROVOJE Write your story Platesnę informacij…" at bounding box center [570, 311] width 301 height 567
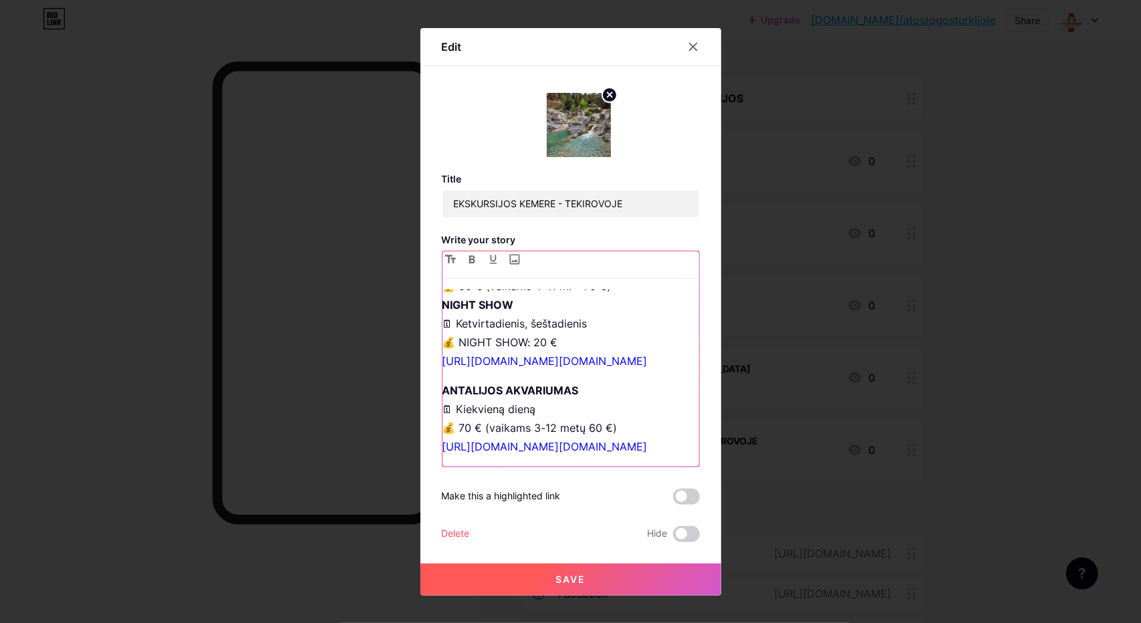
click at [442, 229] on p "🗣 Anglų, rusų k. [URL][DOMAIN_NAME][DOMAIN_NAME]" at bounding box center [570, 209] width 257 height 37
drag, startPoint x: 438, startPoint y: 353, endPoint x: 647, endPoint y: 337, distance: 209.8
click at [647, 229] on p "KAPADOKIJA 2 DIENOS 🗓 Pirmadienis, ketvirtadienis, šeštadienis 💰 45 € (4–7 m. –…" at bounding box center [570, 172] width 257 height 112
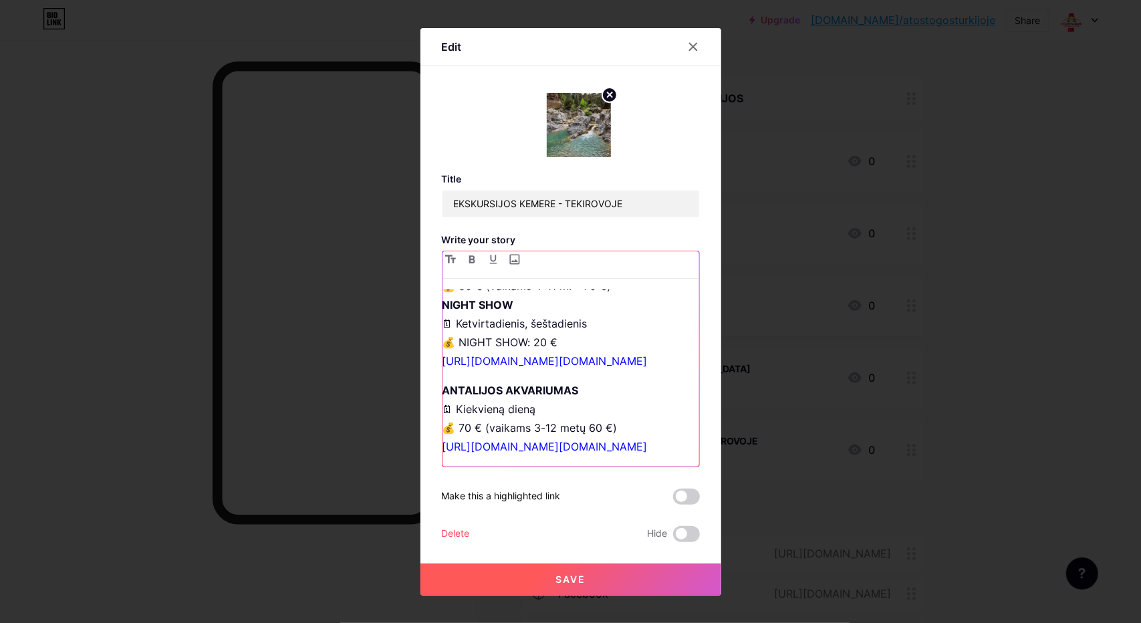
drag, startPoint x: 641, startPoint y: 333, endPoint x: 435, endPoint y: 344, distance: 206.8
click at [435, 344] on div "Edit Title EKSKURSIJOS KEMERE - TEKIROVOJE Write your story Platesnę informacij…" at bounding box center [570, 311] width 301 height 567
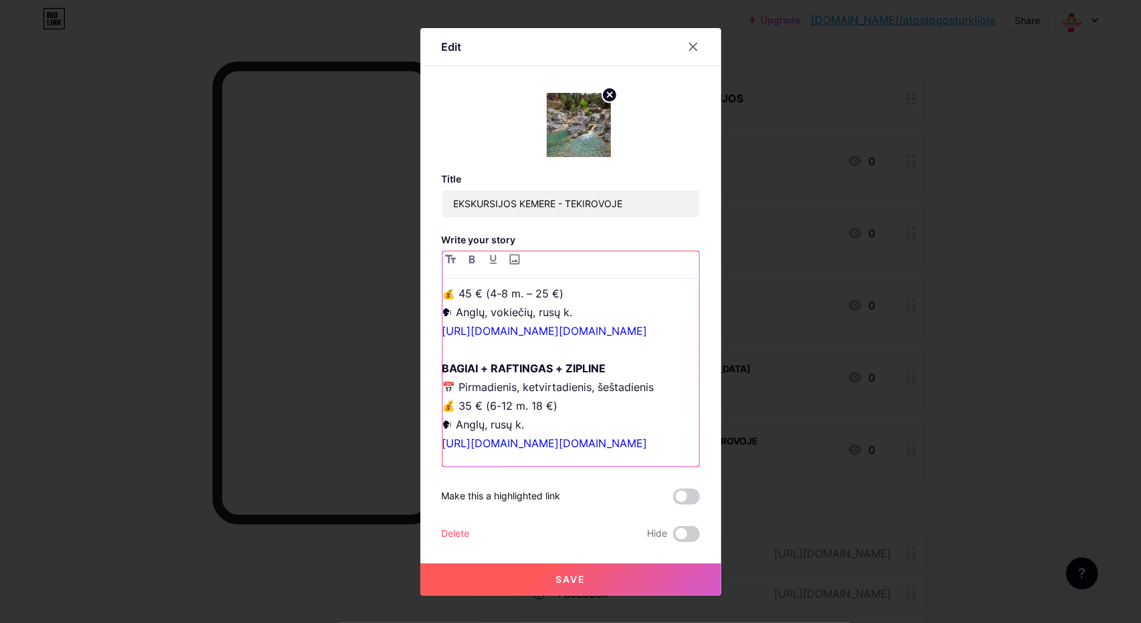
scroll to position [930, 0]
click at [632, 352] on p "🌐 Ekskursijos anglų / rusų kalbomis DEMRE MYRA ir KEKOVA 🗓 Trečiadienis, Sekmad…" at bounding box center [570, 403] width 257 height 355
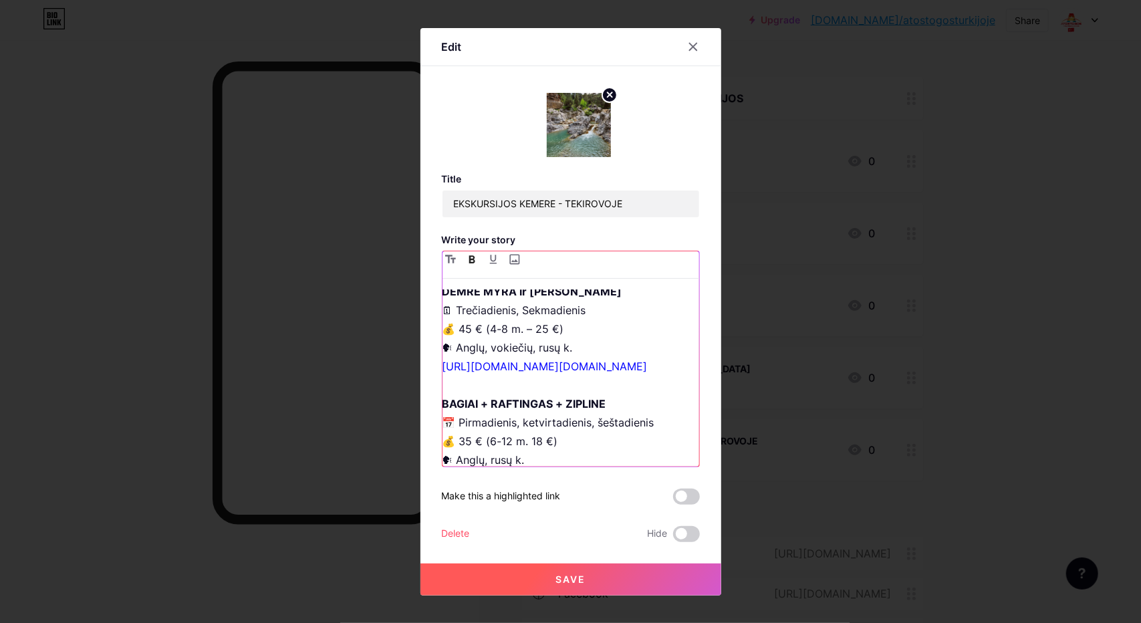
scroll to position [1026, 0]
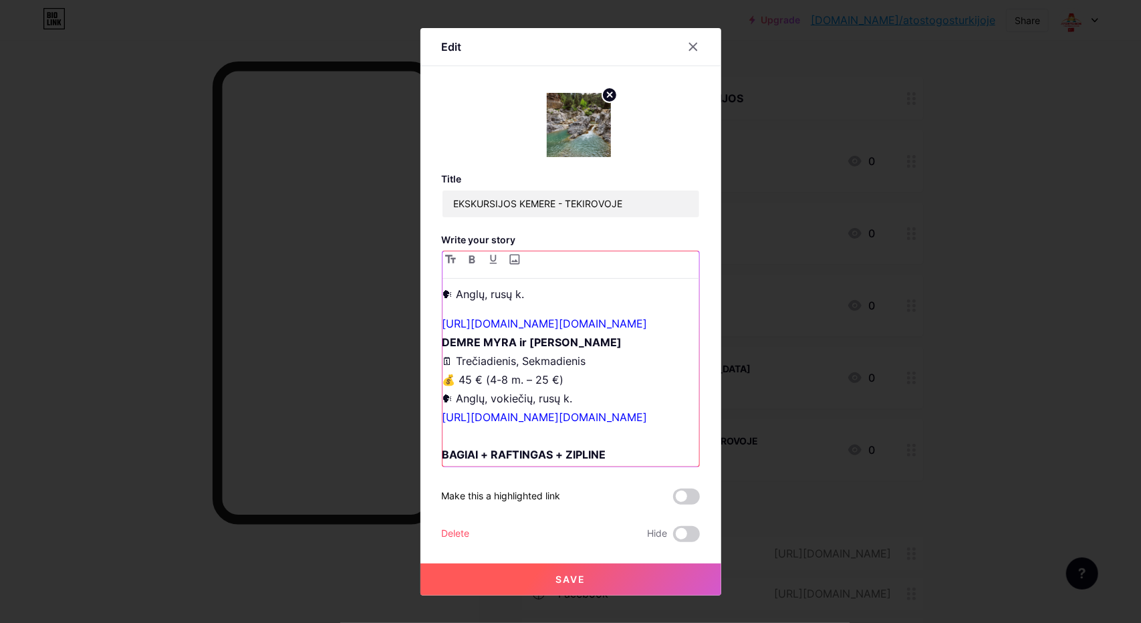
click at [442, 303] on p "🗣 Anglų, rusų k." at bounding box center [570, 294] width 257 height 19
click at [442, 330] on link "[URL][DOMAIN_NAME][DOMAIN_NAME]" at bounding box center [544, 323] width 205 height 13
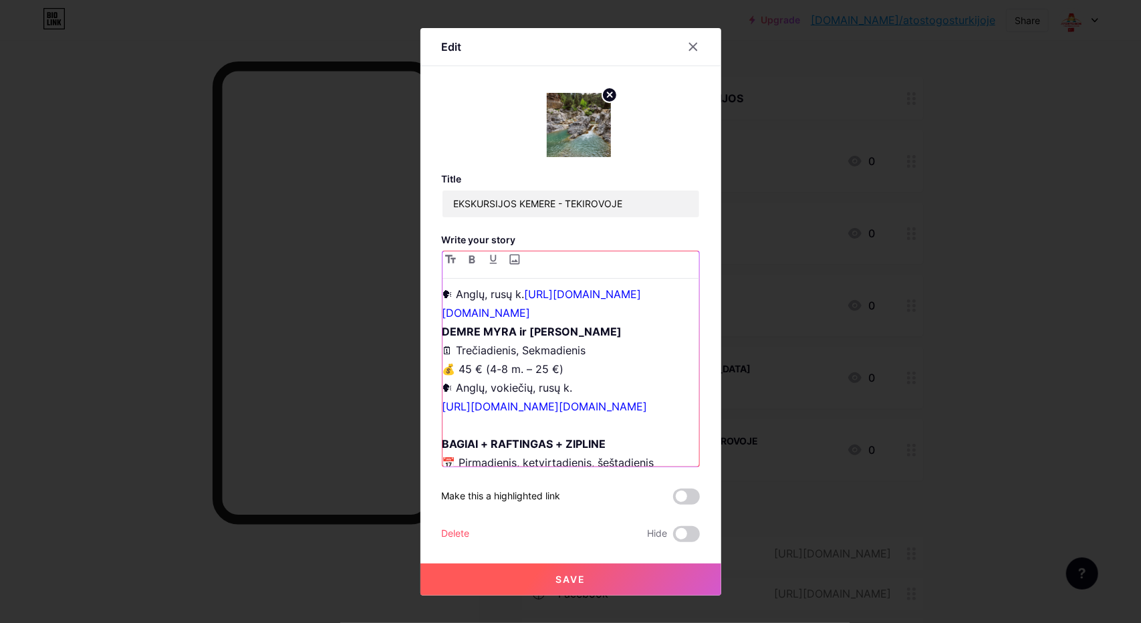
click at [442, 404] on p "🗣 Anglų, rusų k. [URL][DOMAIN_NAME][DOMAIN_NAME] DEMRE MYRA ir KEKOVA 🗓 Trečiad…" at bounding box center [570, 472] width 257 height 374
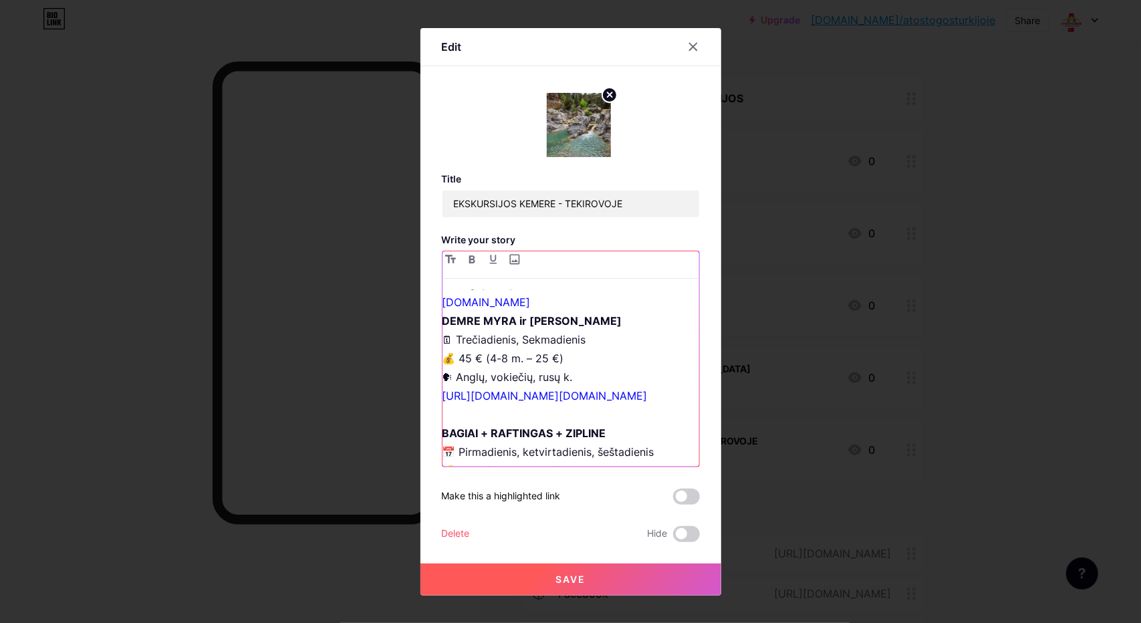
click at [444, 378] on p "💰 75 € (4–7 m. – 50 €) DELUX CAVE HOTEL 🗣 Anglų, rusų k. [URL][DOMAIN_NAME][DOM…" at bounding box center [570, 451] width 257 height 393
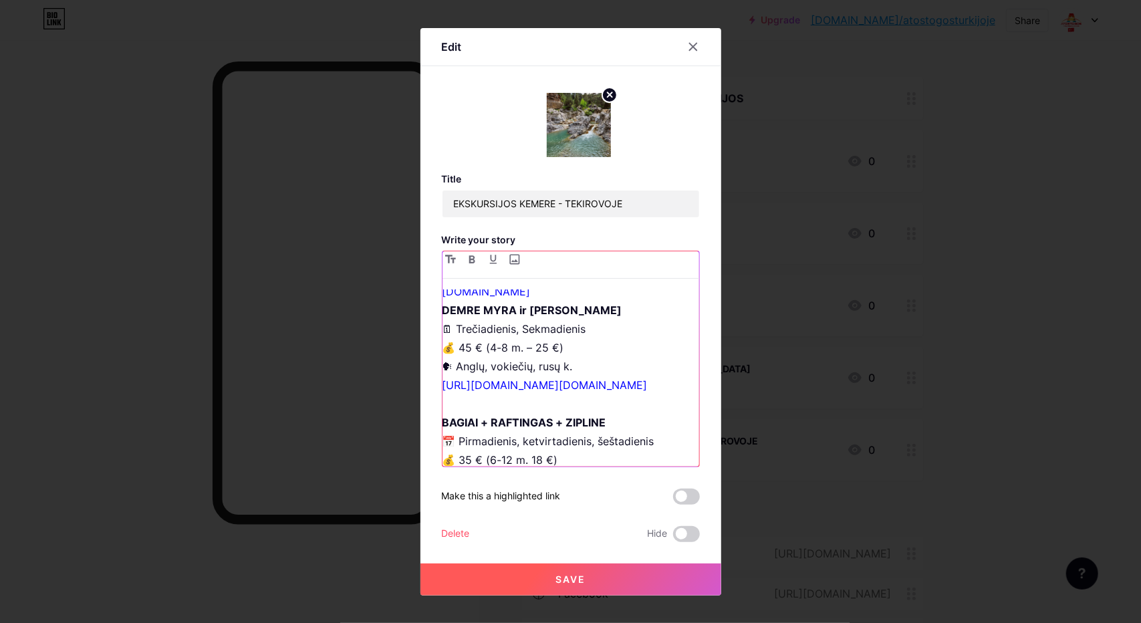
click at [442, 351] on p "💰 45 € (4–7 m. – 30 €)💰 75 € (4–7 m. – 50 €) DELUX CAVE HOTEL 🗣 Anglų, rusų k. …" at bounding box center [570, 432] width 257 height 412
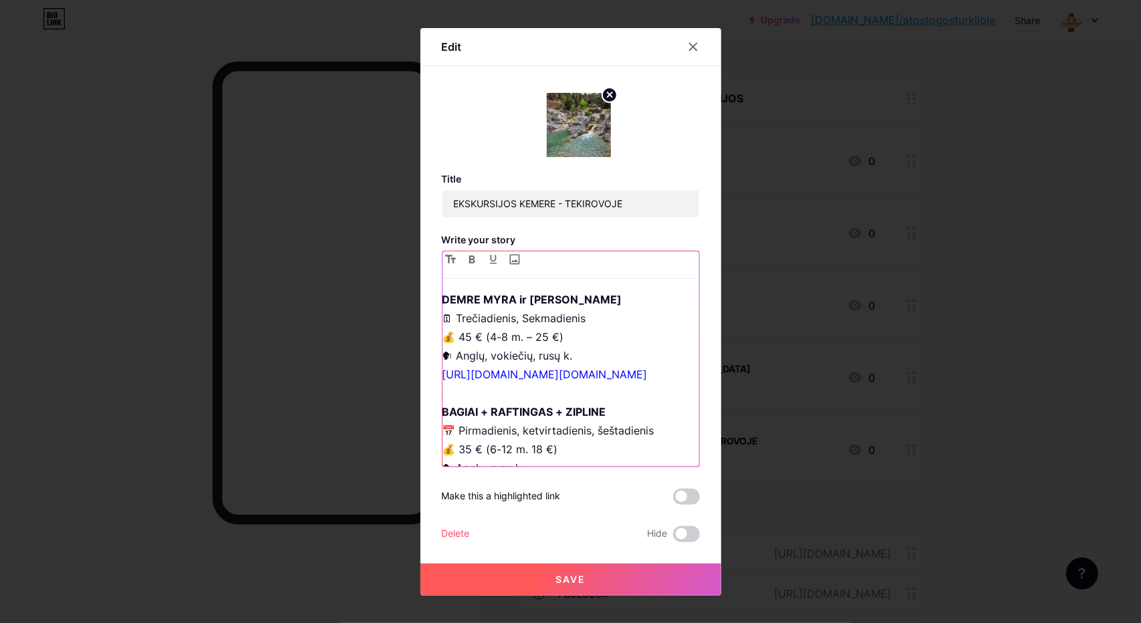
click at [562, 336] on p "🗓 Pirmadienis, ketvirtadienis, šeštadienis 💰 45 € (4–7 m. – 30 €)💰 75 € (4–7 m.…" at bounding box center [570, 411] width 257 height 430
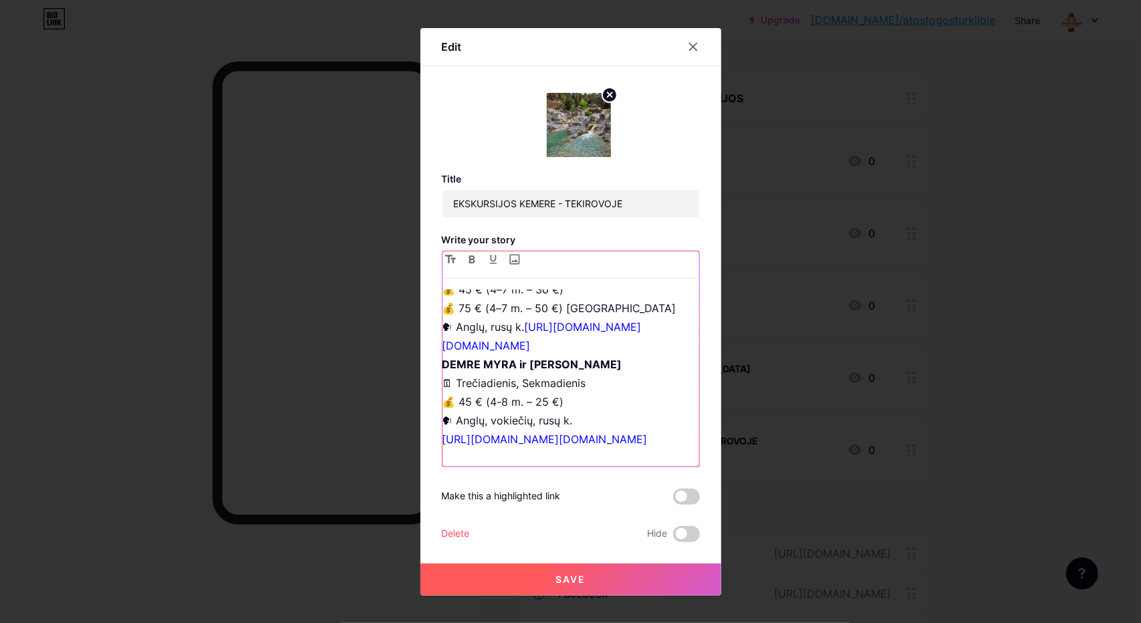
scroll to position [960, 0]
drag, startPoint x: 560, startPoint y: 355, endPoint x: 437, endPoint y: 355, distance: 122.9
click at [442, 253] on p "🌐 Ekskursijos anglų / rusų kalbomis KAPADOKIJA 2 DIENOS" at bounding box center [570, 224] width 257 height 56
click at [468, 260] on icon "button" at bounding box center [471, 259] width 6 height 8
click at [442, 382] on p "🗓 Pirmadienis, ketvirtadienis, šeštadienis 💰 45 € (4–7 m. – 30 €) 💰 75 € (4–7 m…" at bounding box center [570, 478] width 257 height 430
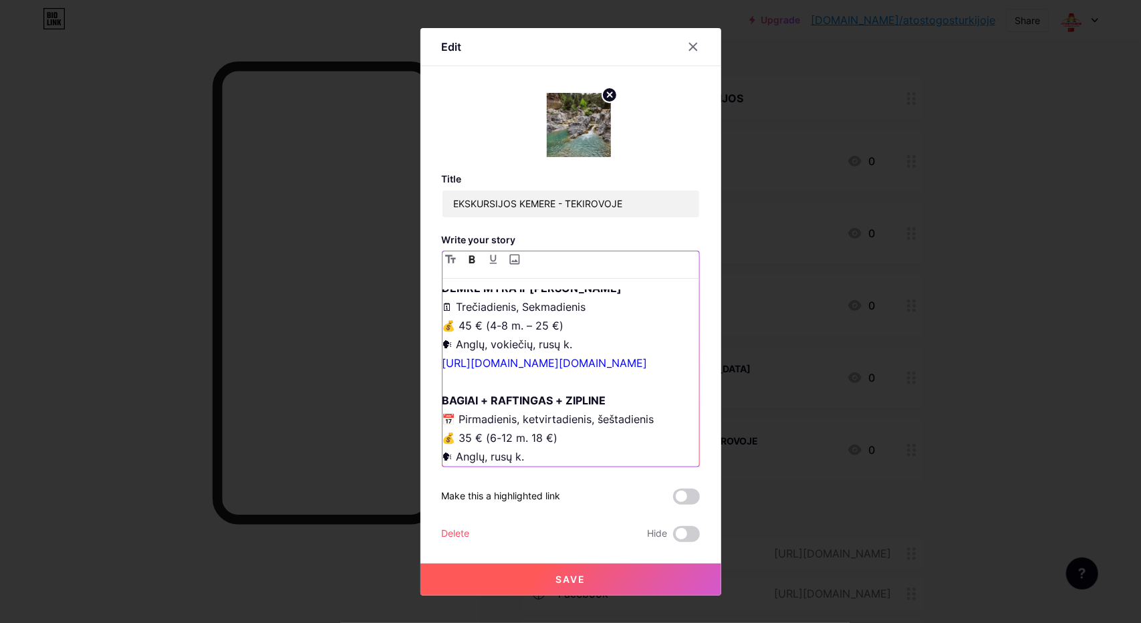
scroll to position [1093, 0]
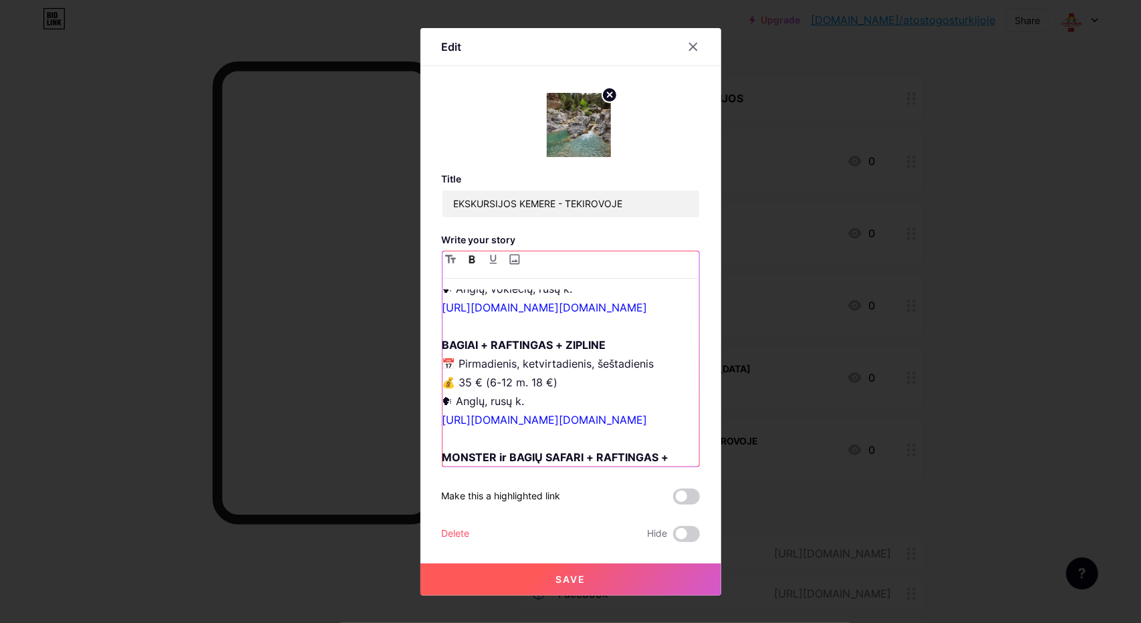
click at [673, 353] on p "🗓 Pirmadienis, ketvirtadienis, šeštadienis 💰 45 € (4–7 m. – 30 €) 💰 75 € (4–7 m…" at bounding box center [570, 345] width 257 height 430
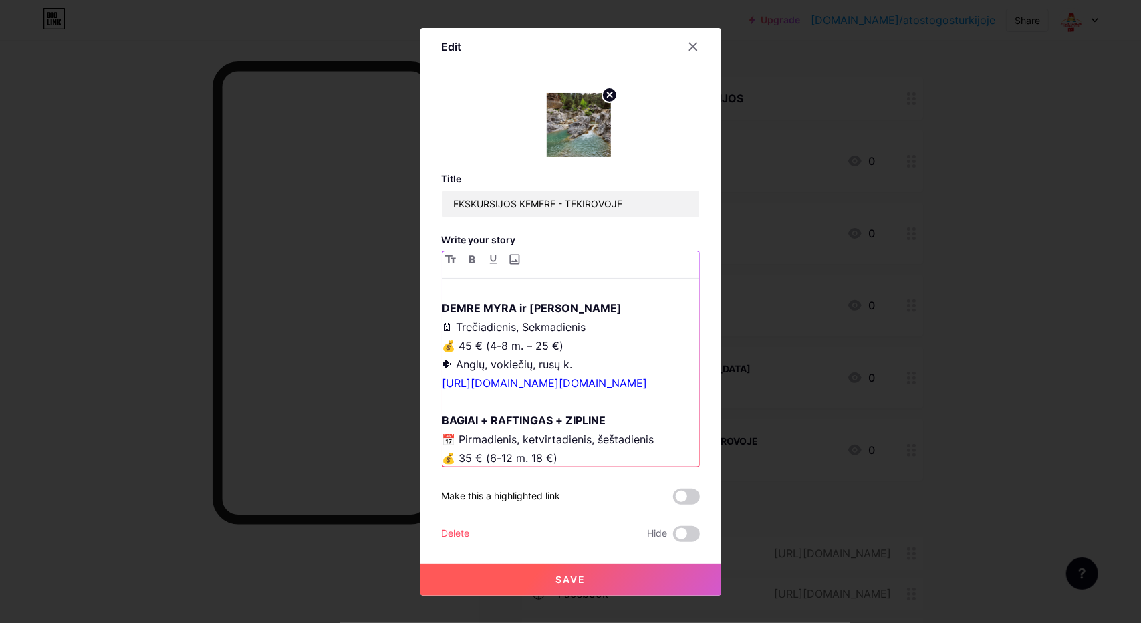
scroll to position [960, 0]
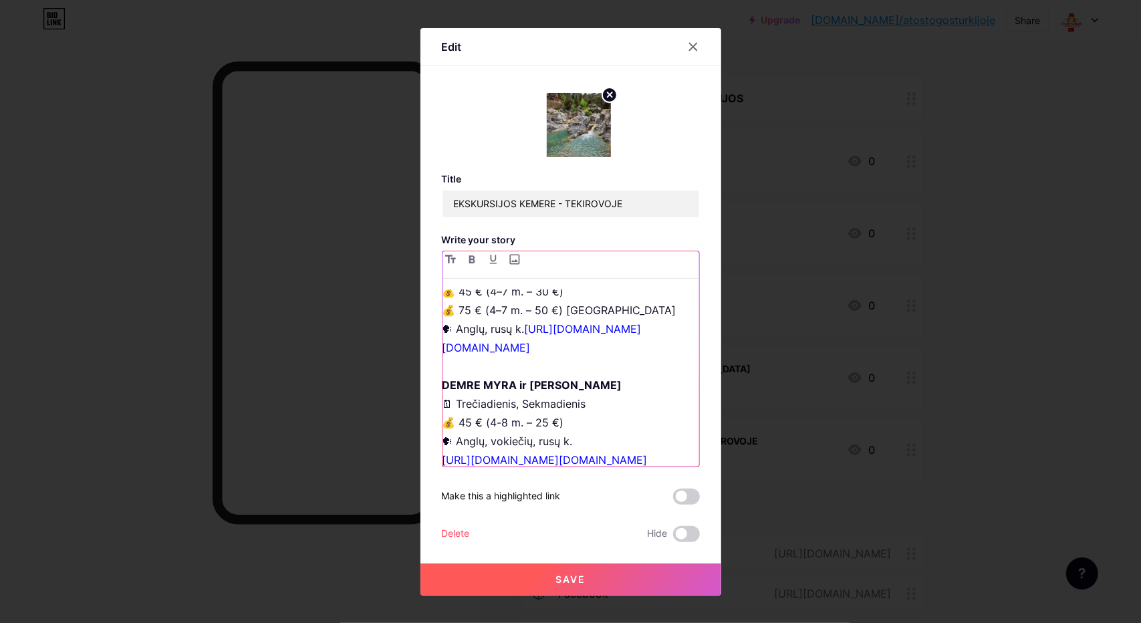
click at [442, 380] on p "🗓 Pirmadienis, ketvirtadienis, šeštadienis 💰 45 € (4–7 m. – 30 €) 💰 75 € (4–7 m…" at bounding box center [570, 487] width 257 height 449
click at [442, 381] on p "🗓 Pirmadienis, ketvirtadienis, šeštadienis 💰 45 € (4–7 m. – 30 €) 💰 75 € (4–7 m…" at bounding box center [570, 487] width 257 height 449
click at [442, 380] on p "🗓 Pirmadienis, ketvirtadienis, šeštadienis 💰 45 € (4–7 m. – 30 €) 💰 75 € (4–7 m…" at bounding box center [570, 487] width 257 height 449
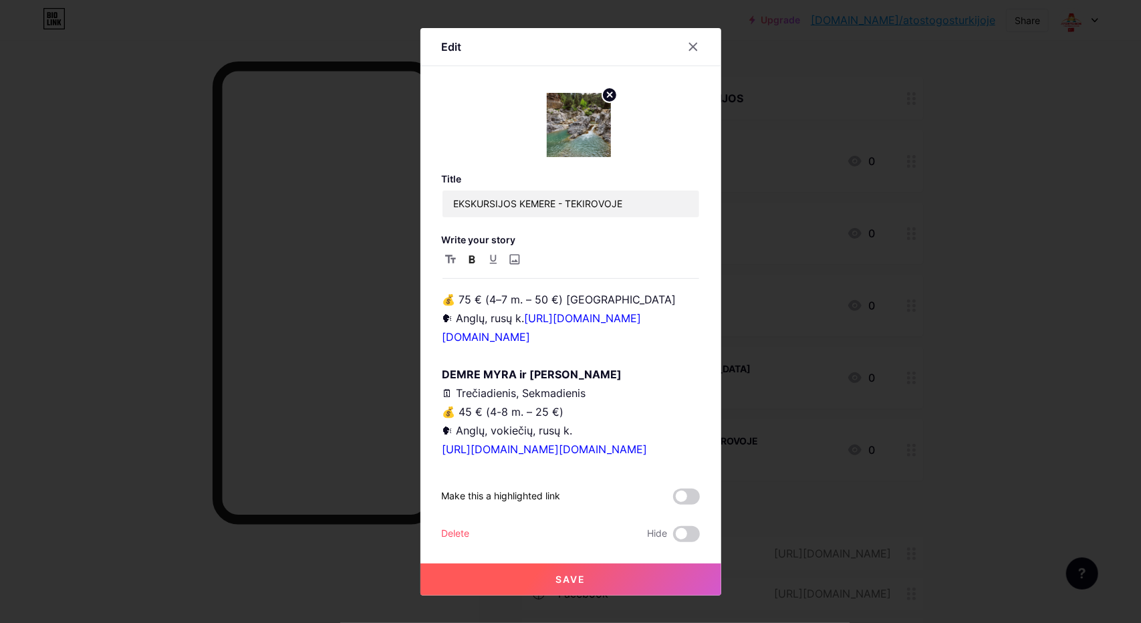
click at [572, 586] on button "Save" at bounding box center [570, 579] width 301 height 32
